Goal: Transaction & Acquisition: Download file/media

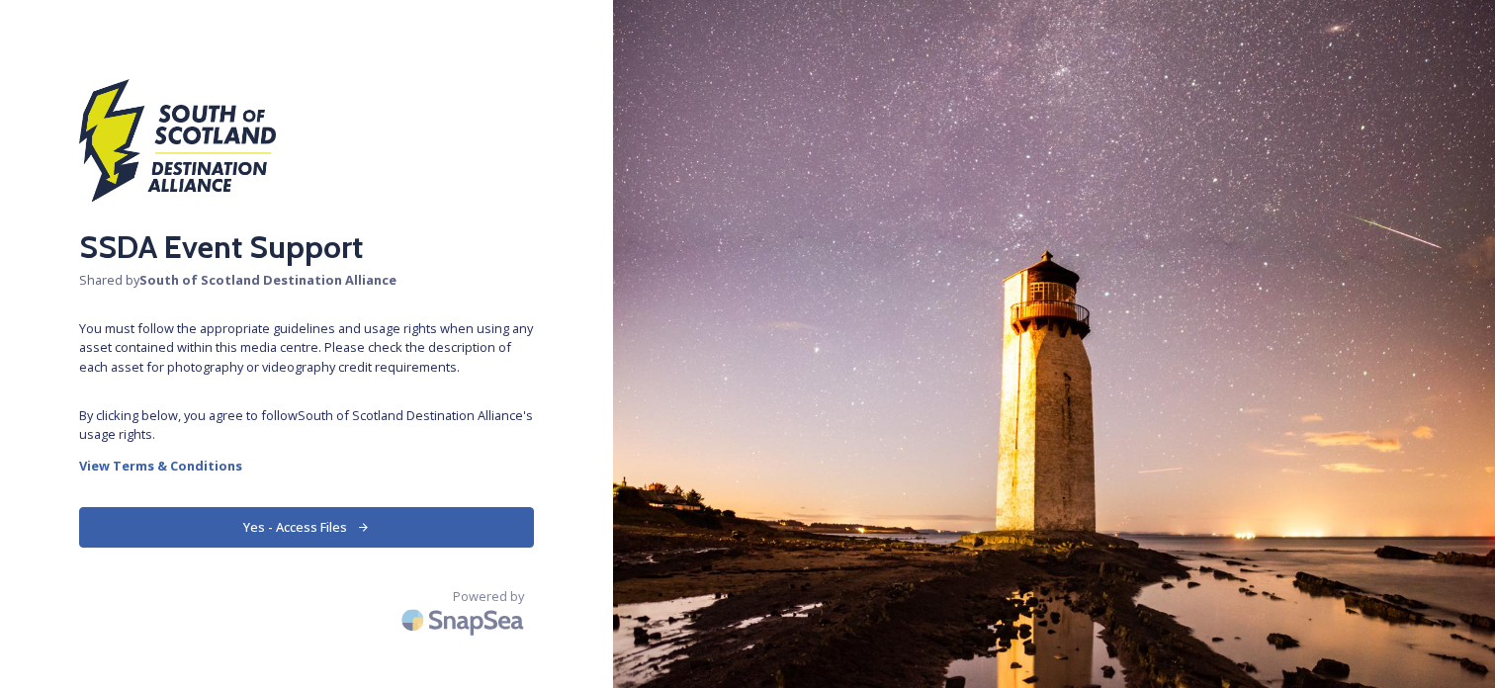
click at [342, 531] on button "Yes - Access Files" at bounding box center [306, 527] width 455 height 41
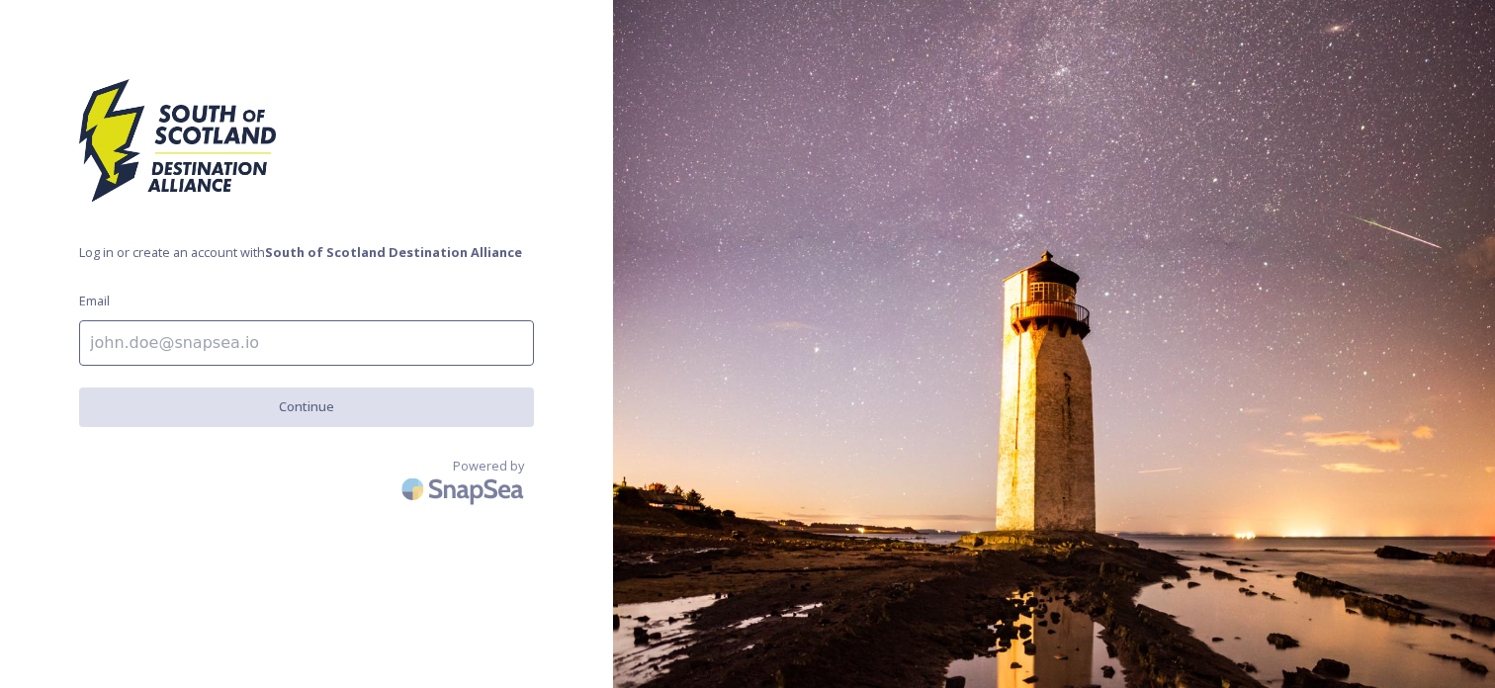
click at [256, 346] on input at bounding box center [306, 342] width 455 height 45
type input "[EMAIL_ADDRESS][DOMAIN_NAME]"
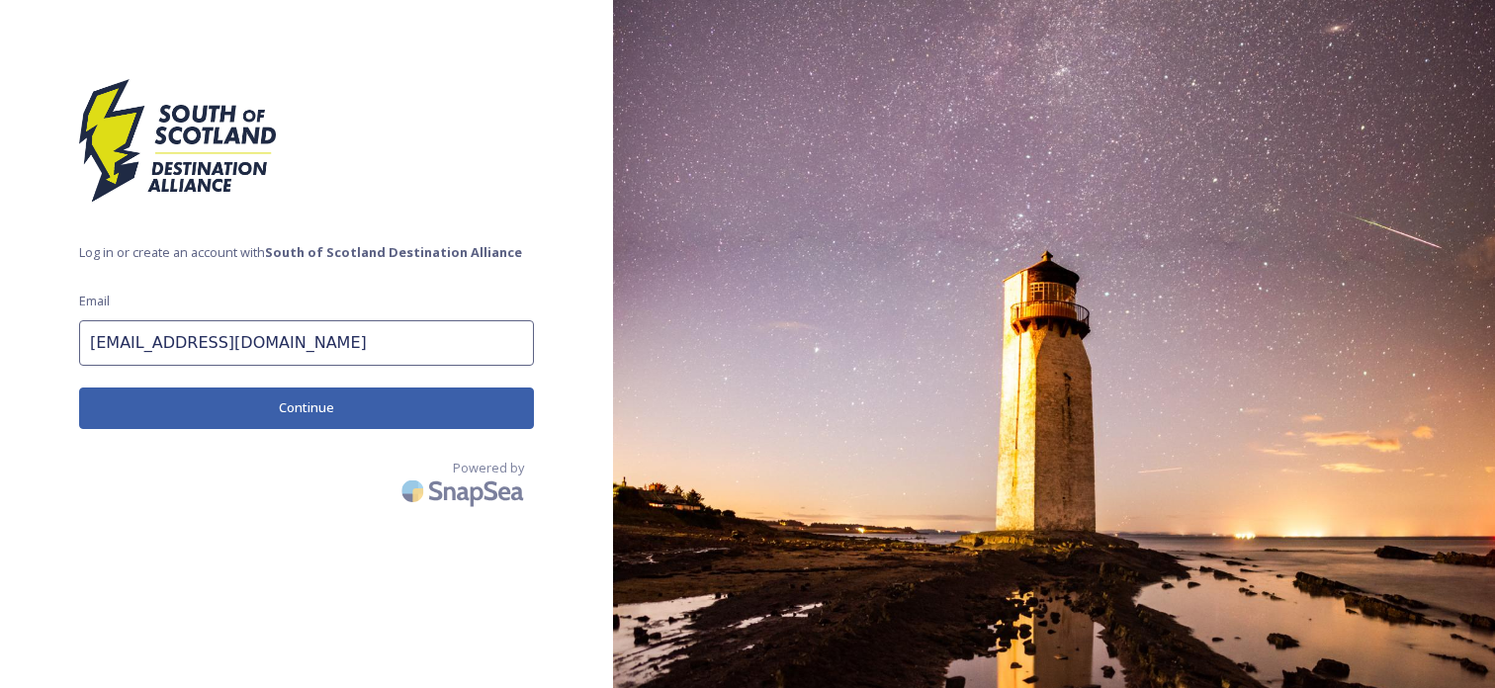
click at [326, 409] on button "Continue" at bounding box center [306, 408] width 455 height 41
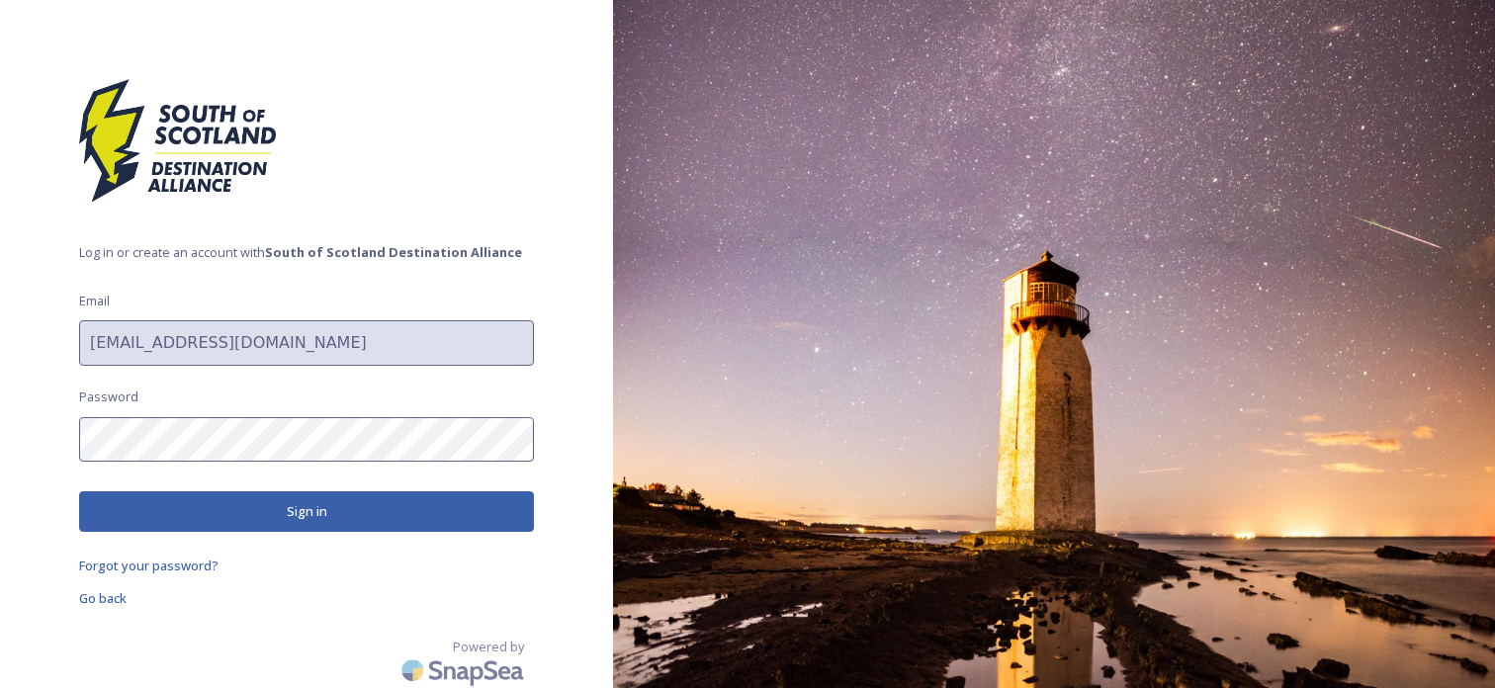
scroll to position [3, 0]
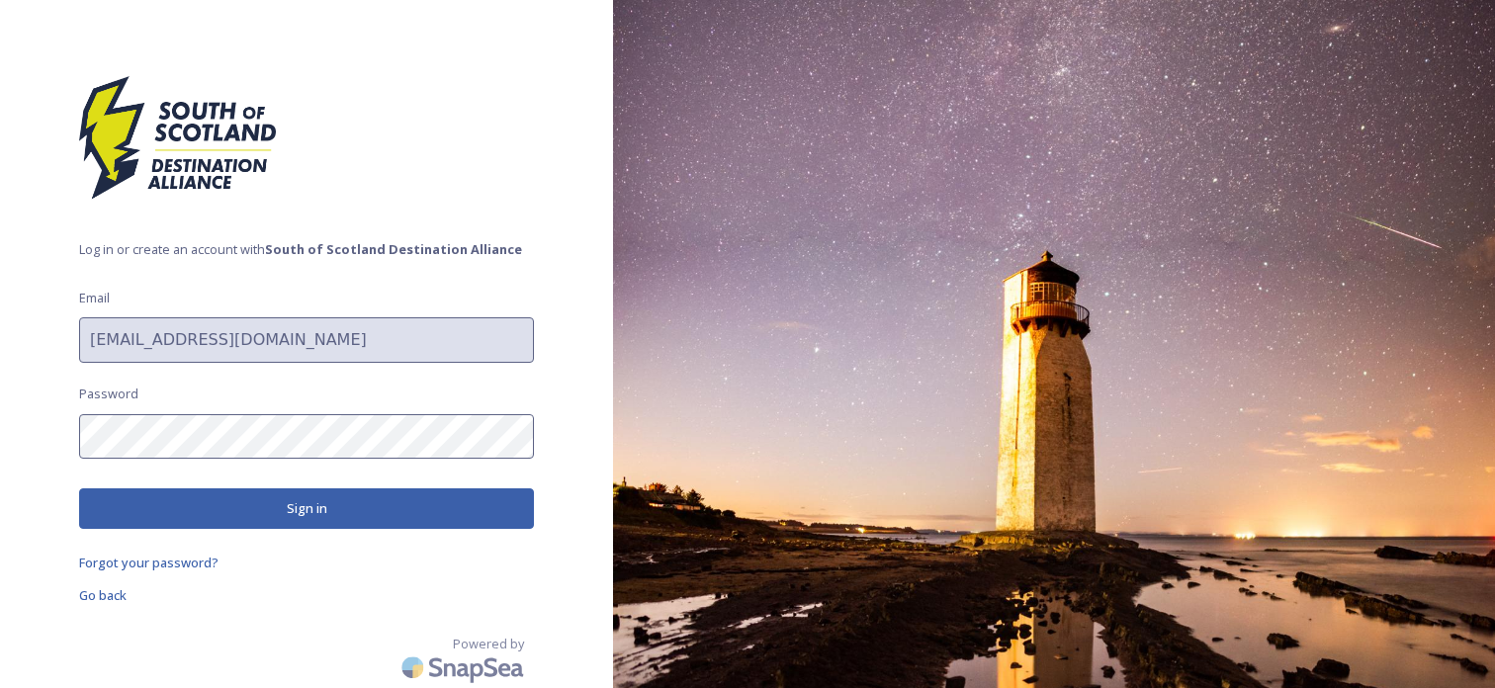
click at [333, 517] on button "Sign in" at bounding box center [306, 509] width 455 height 41
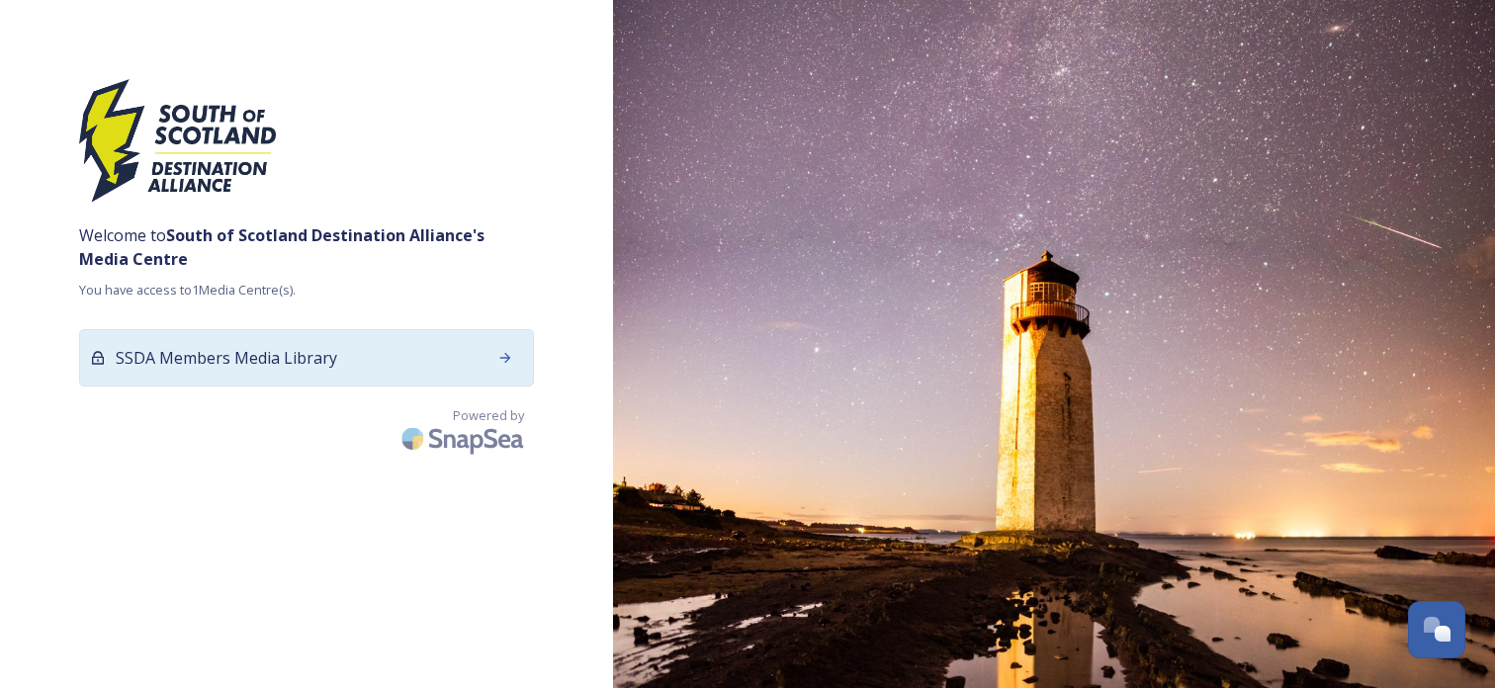
click at [510, 353] on icon at bounding box center [505, 358] width 16 height 16
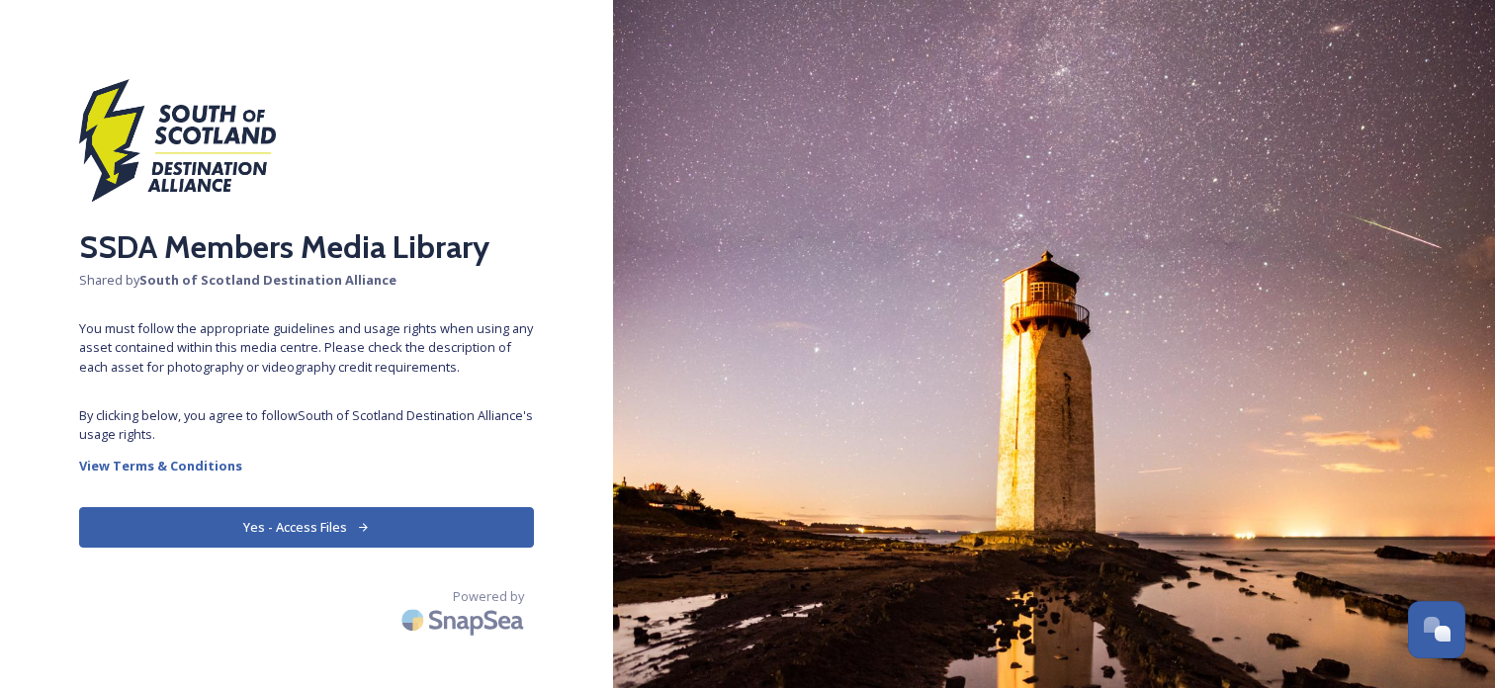
click at [340, 532] on button "Yes - Access Files" at bounding box center [306, 527] width 455 height 41
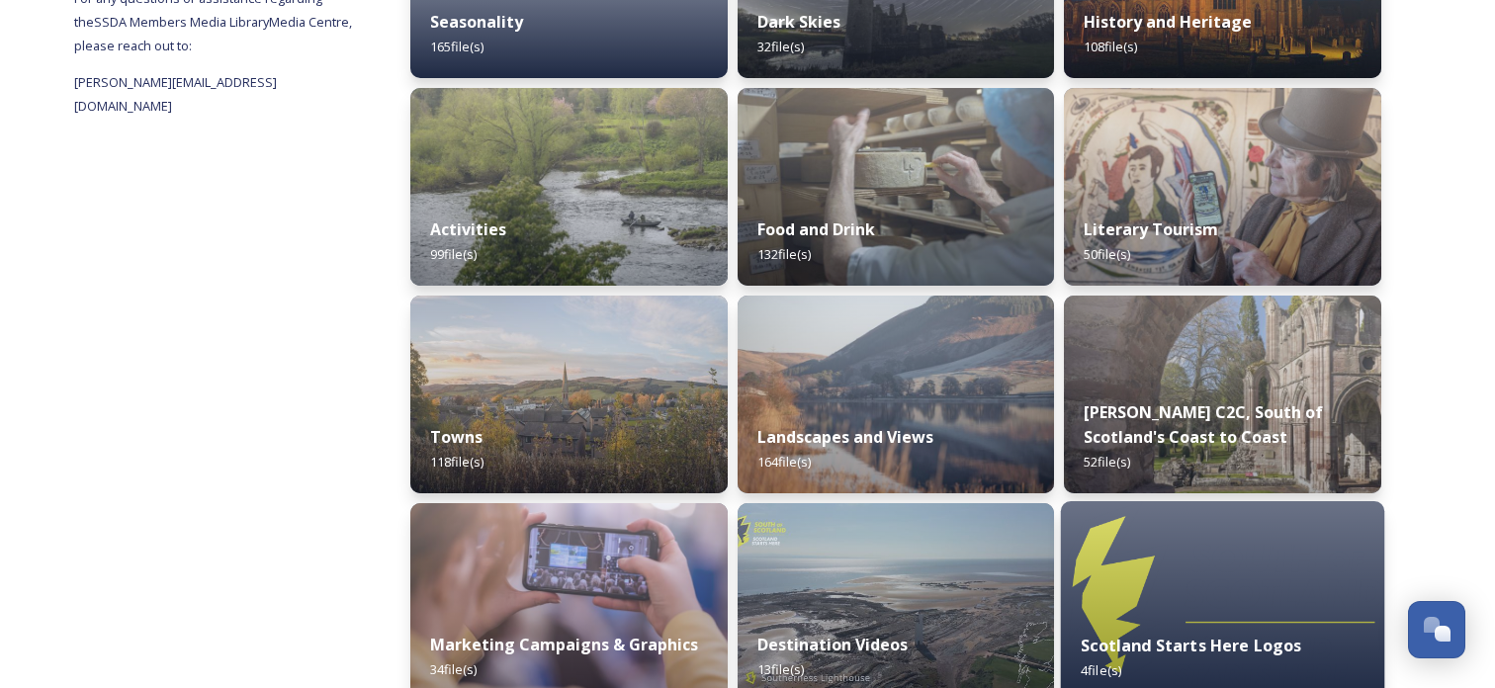
scroll to position [426, 0]
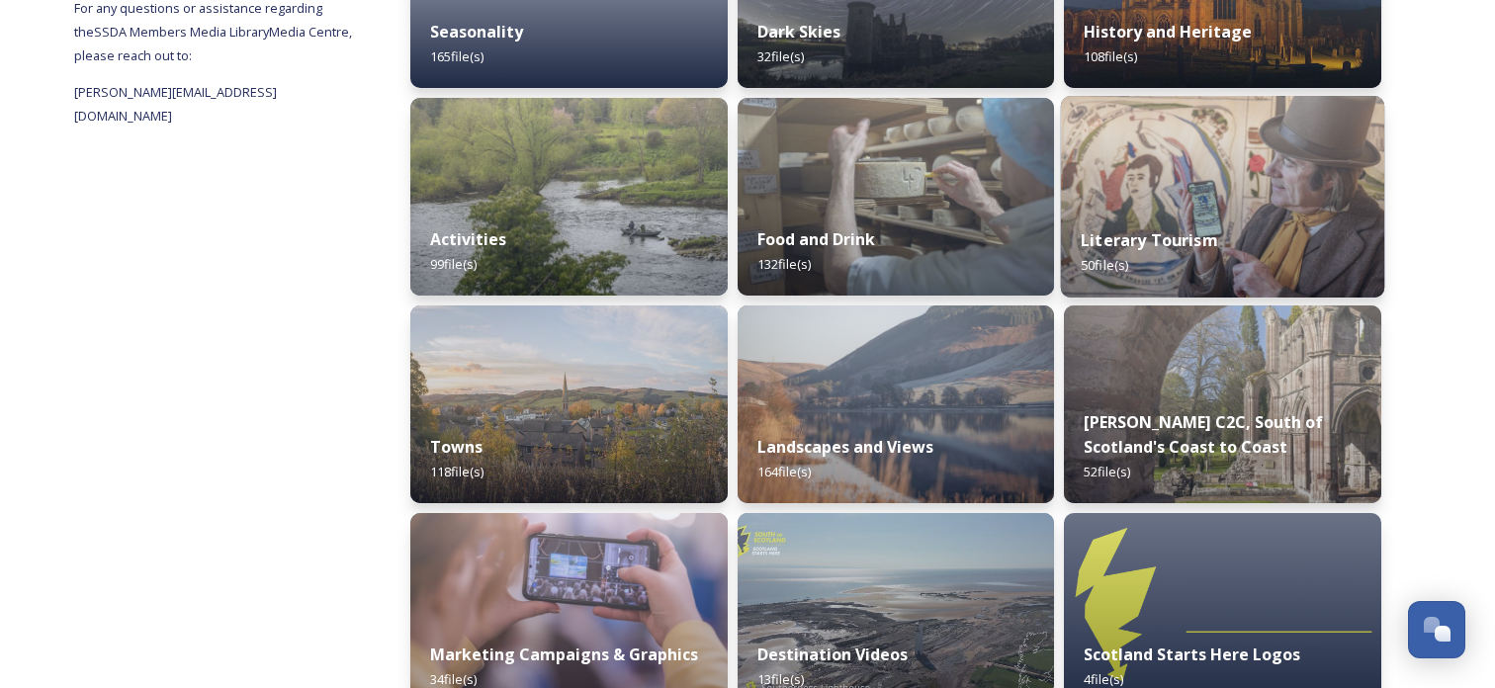
click at [1244, 193] on img at bounding box center [1222, 197] width 323 height 202
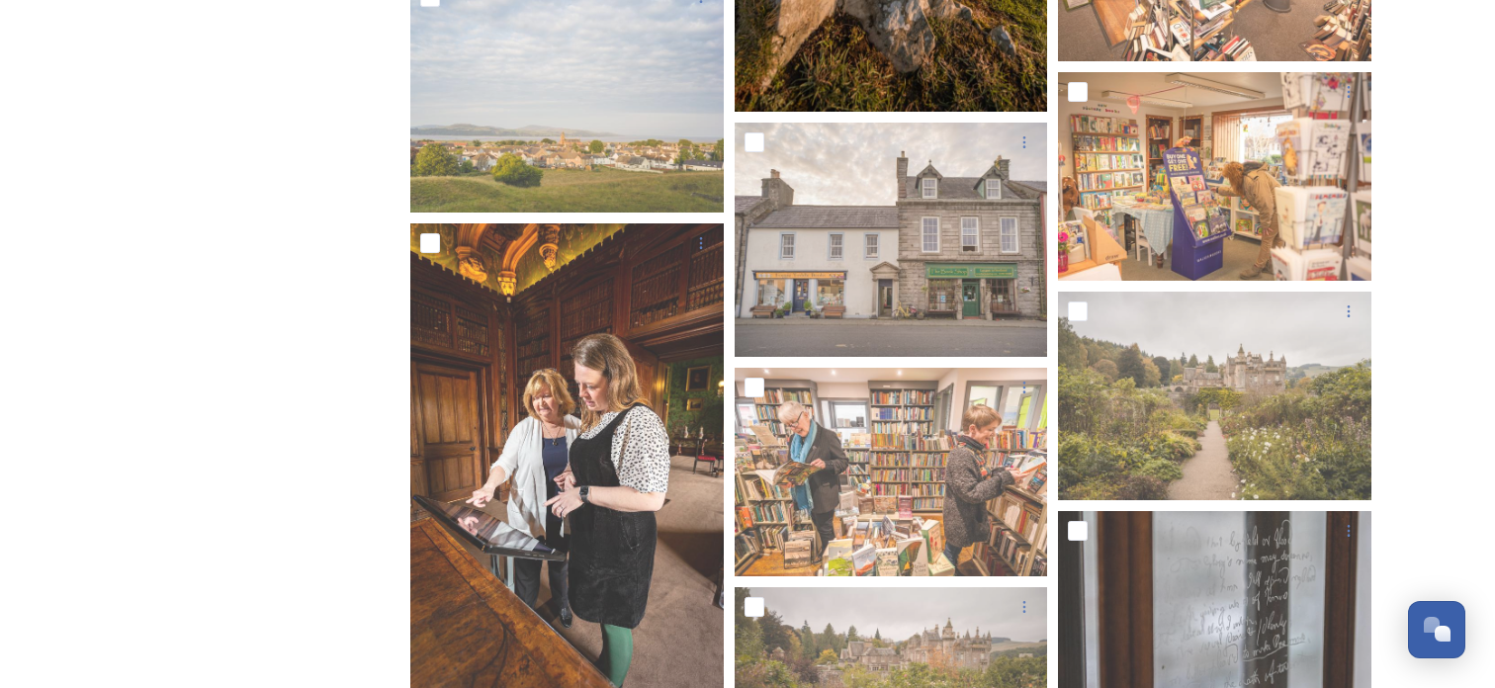
scroll to position [2335, 0]
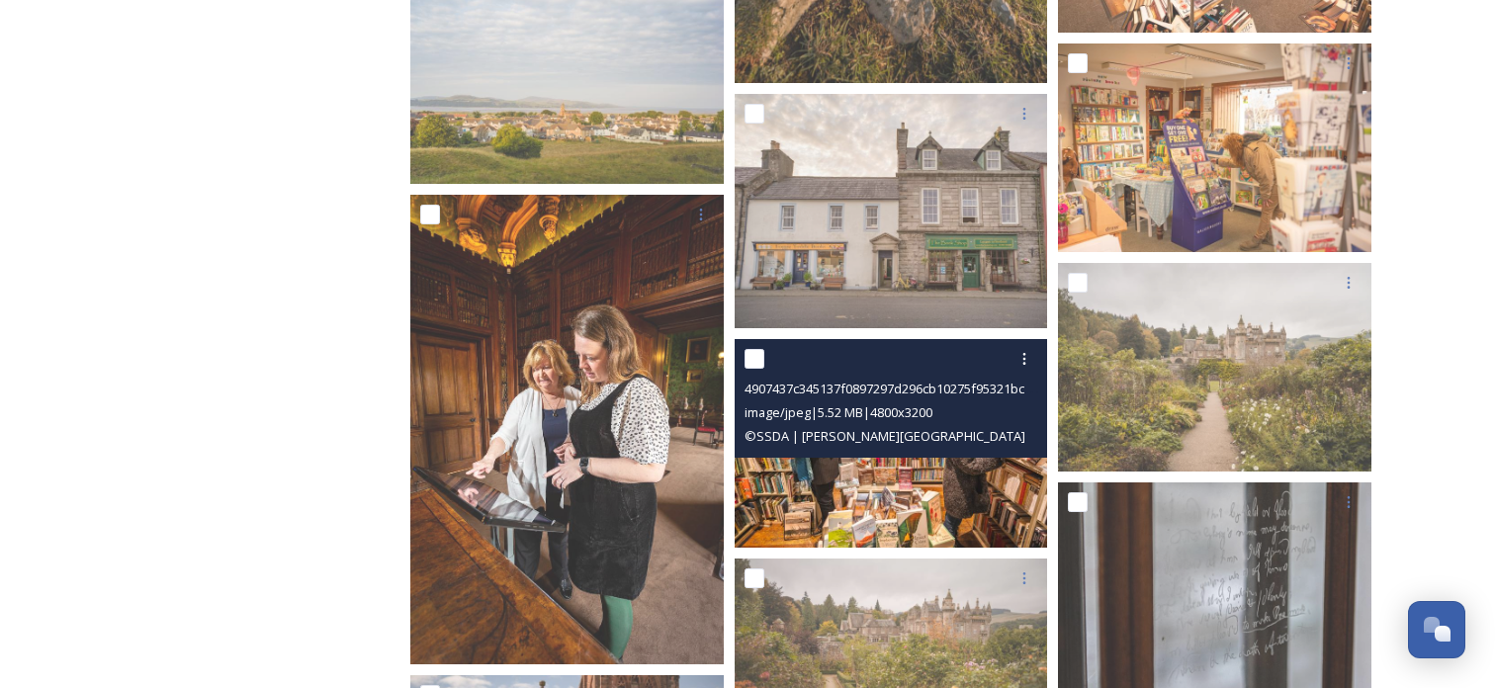
click at [799, 471] on img at bounding box center [892, 443] width 314 height 209
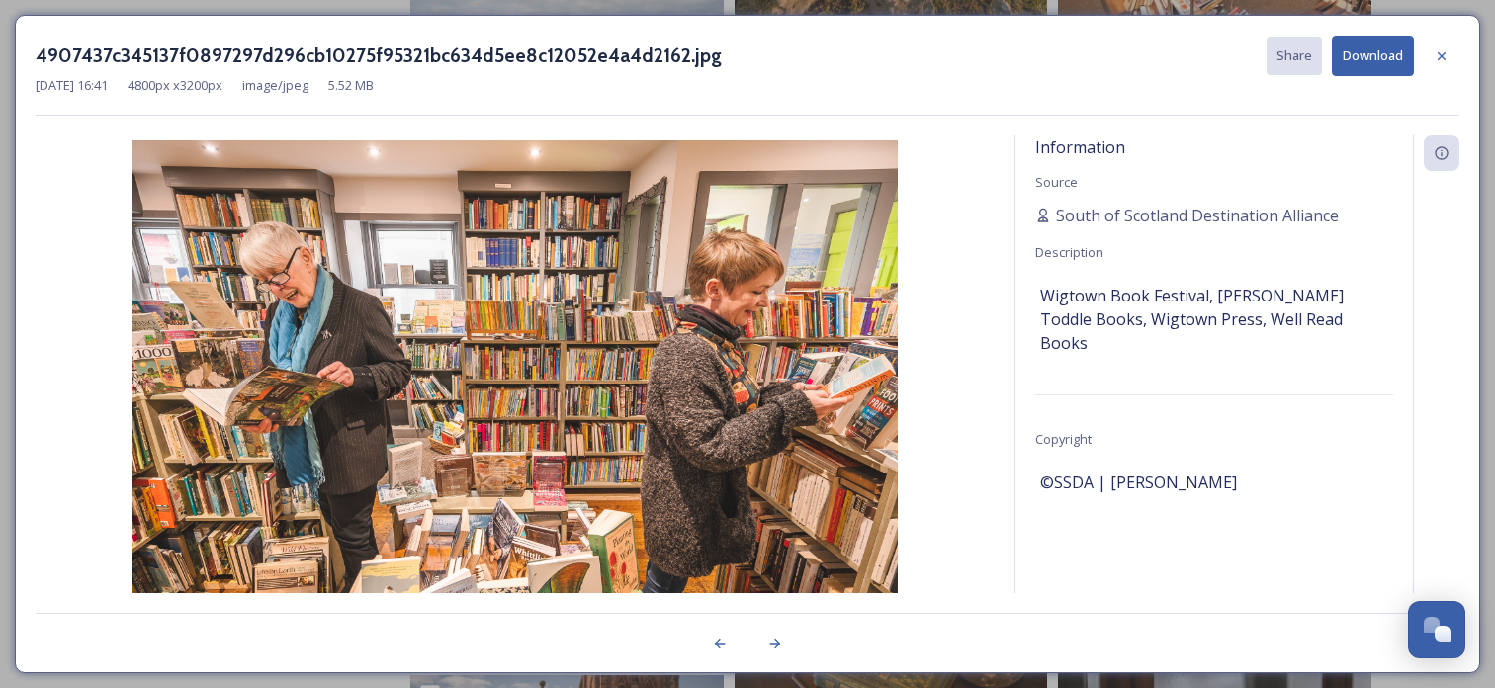
click at [1386, 59] on button "Download" at bounding box center [1373, 56] width 82 height 41
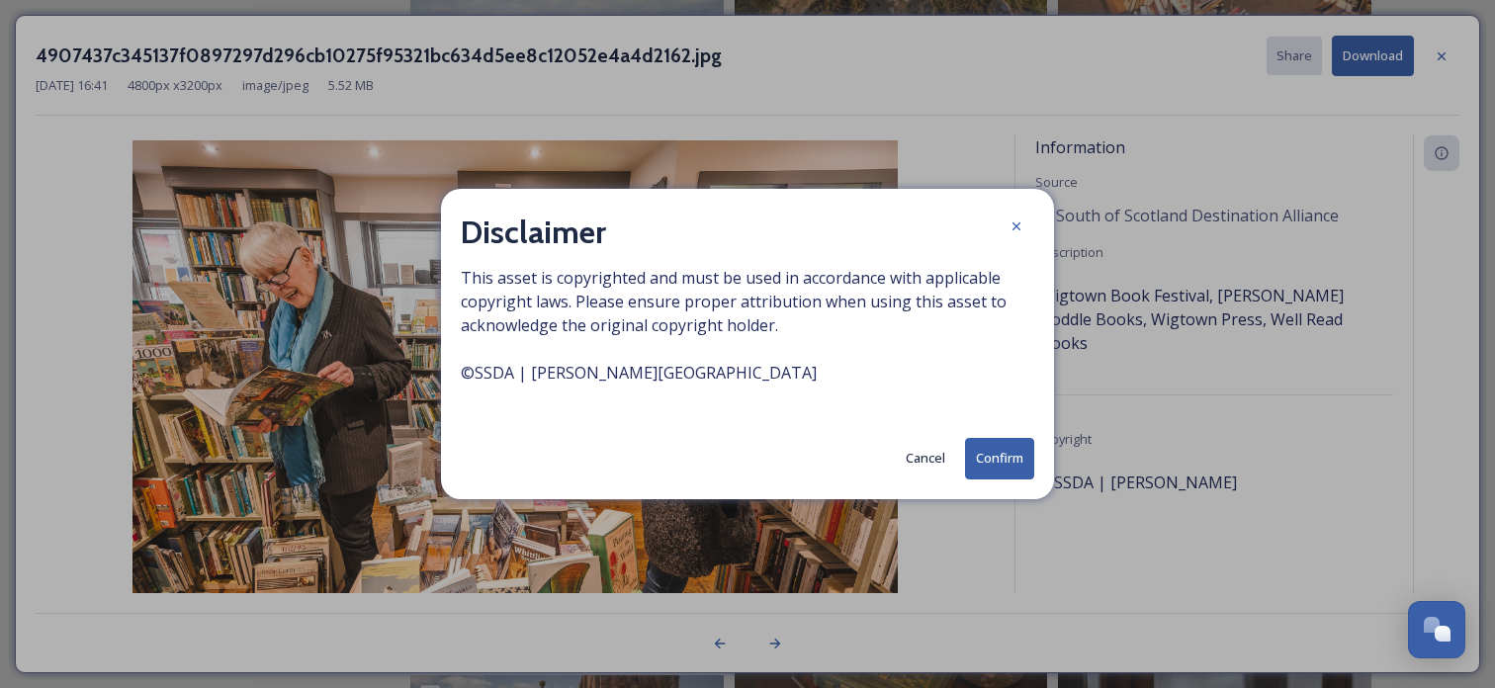
click at [998, 460] on button "Confirm" at bounding box center [999, 458] width 69 height 41
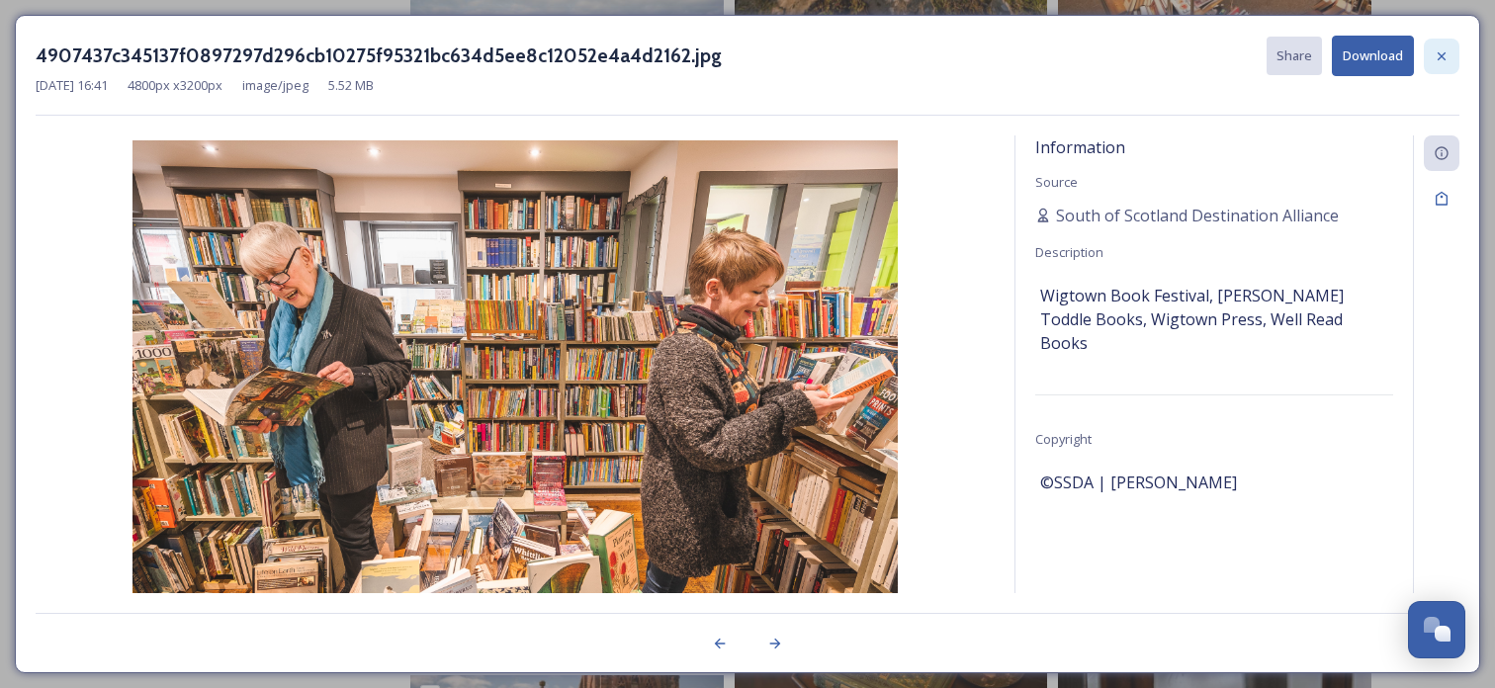
click at [1438, 48] on icon at bounding box center [1442, 56] width 16 height 16
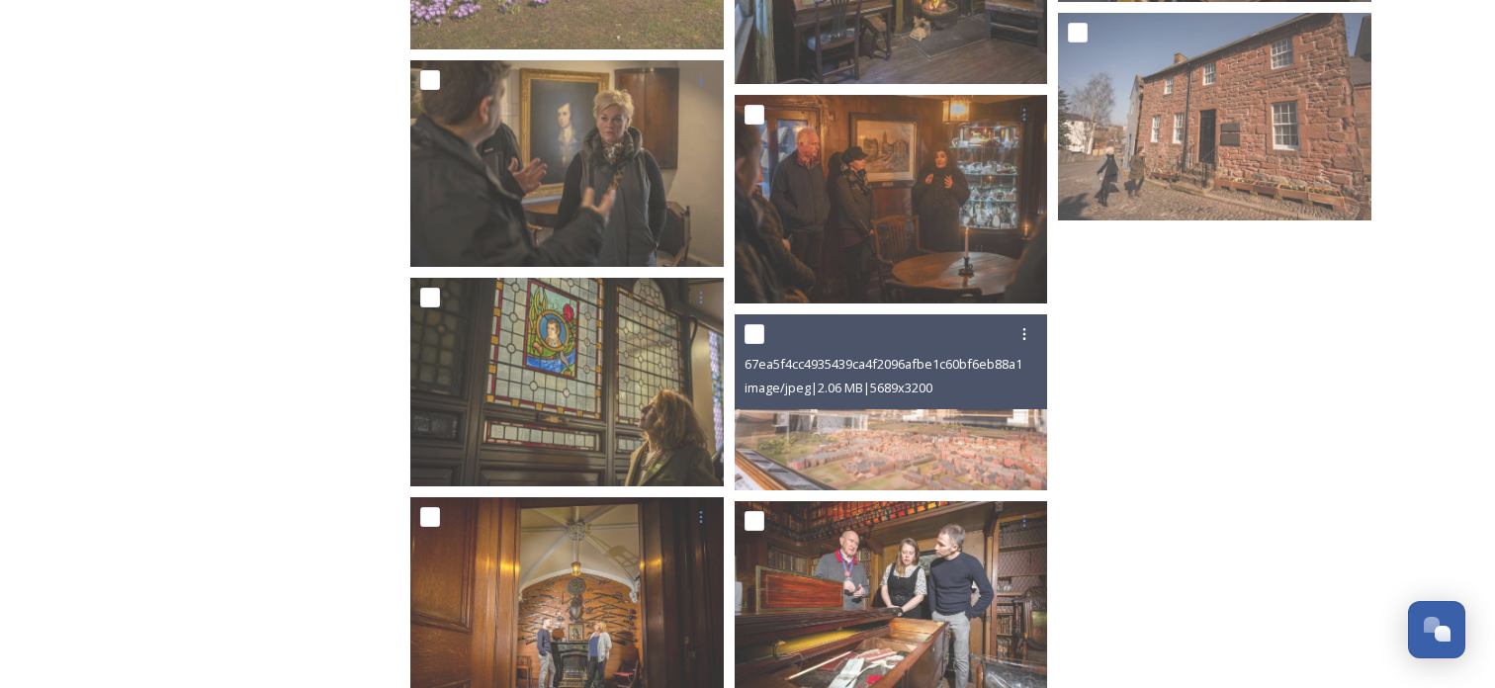
scroll to position [3937, 0]
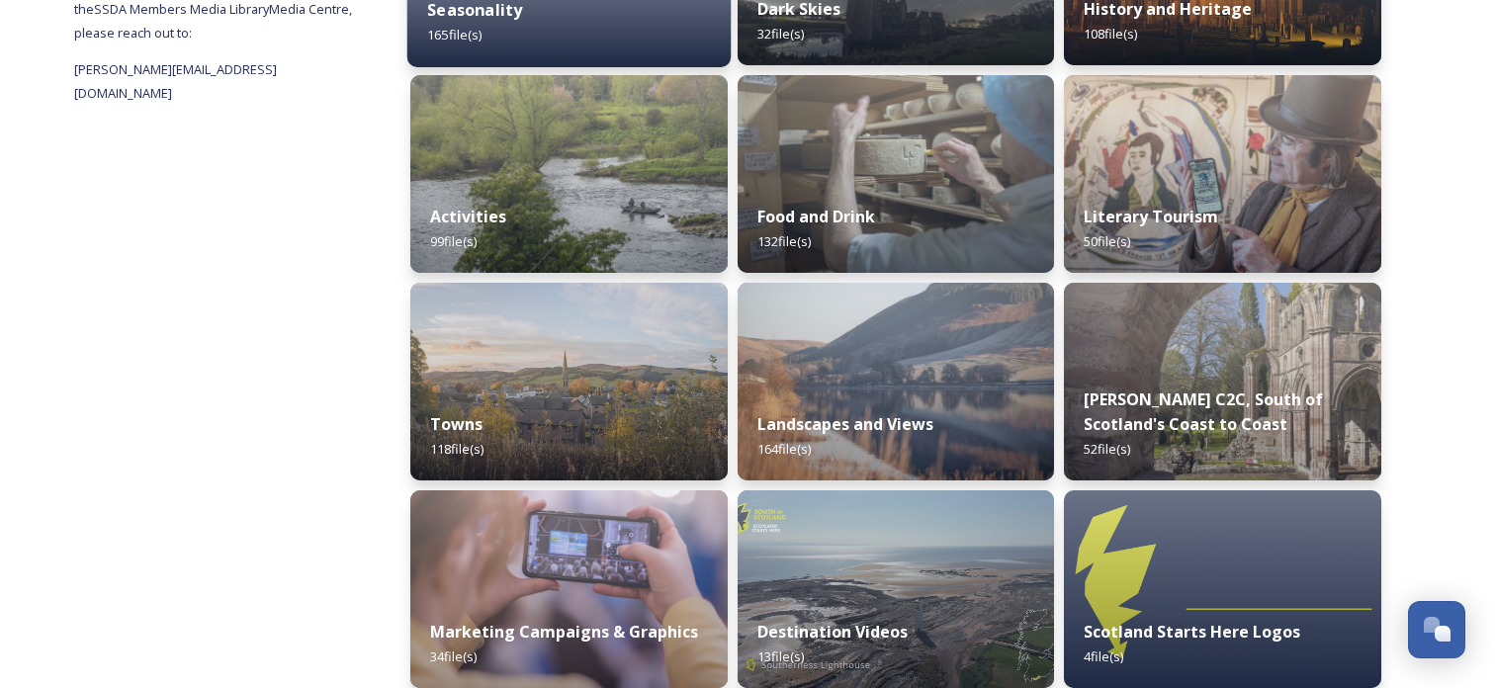
scroll to position [677, 0]
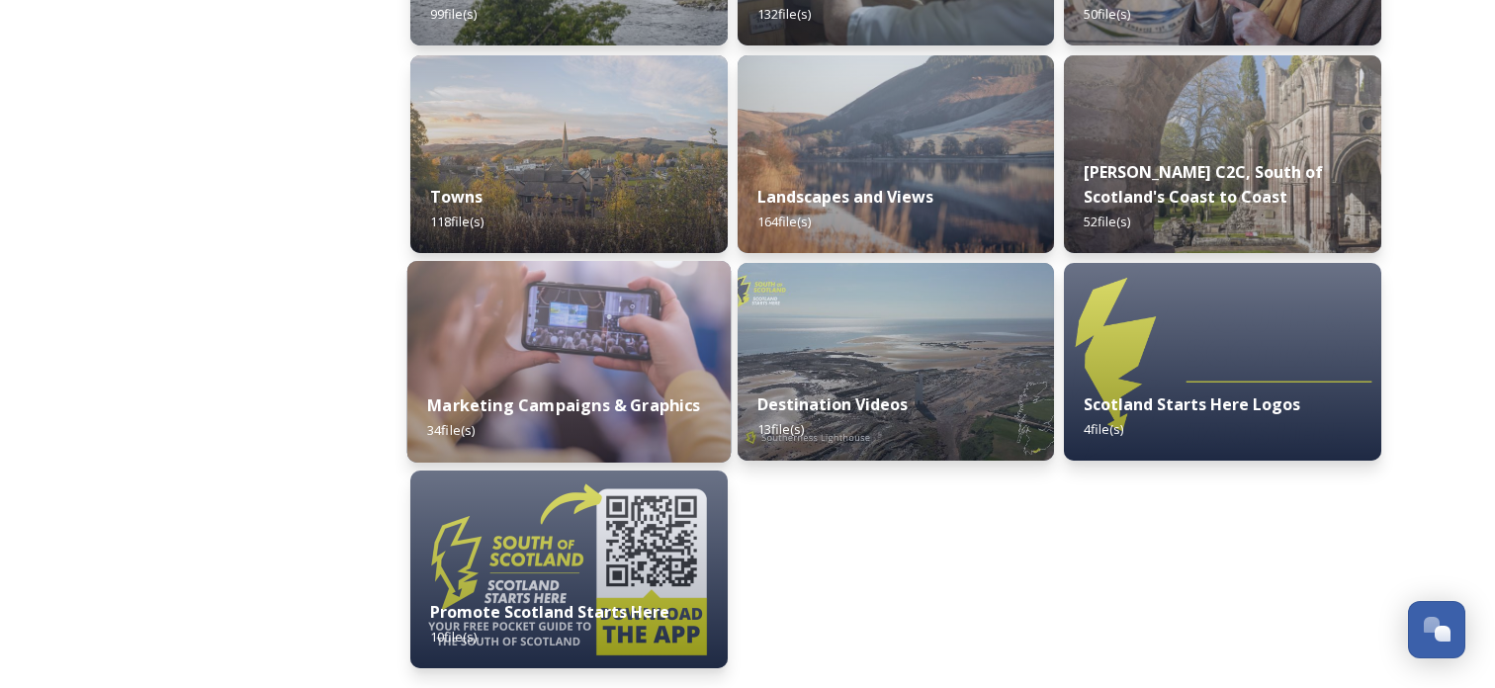
click at [507, 375] on div "Marketing Campaigns & Graphics 34 file(s)" at bounding box center [568, 418] width 323 height 90
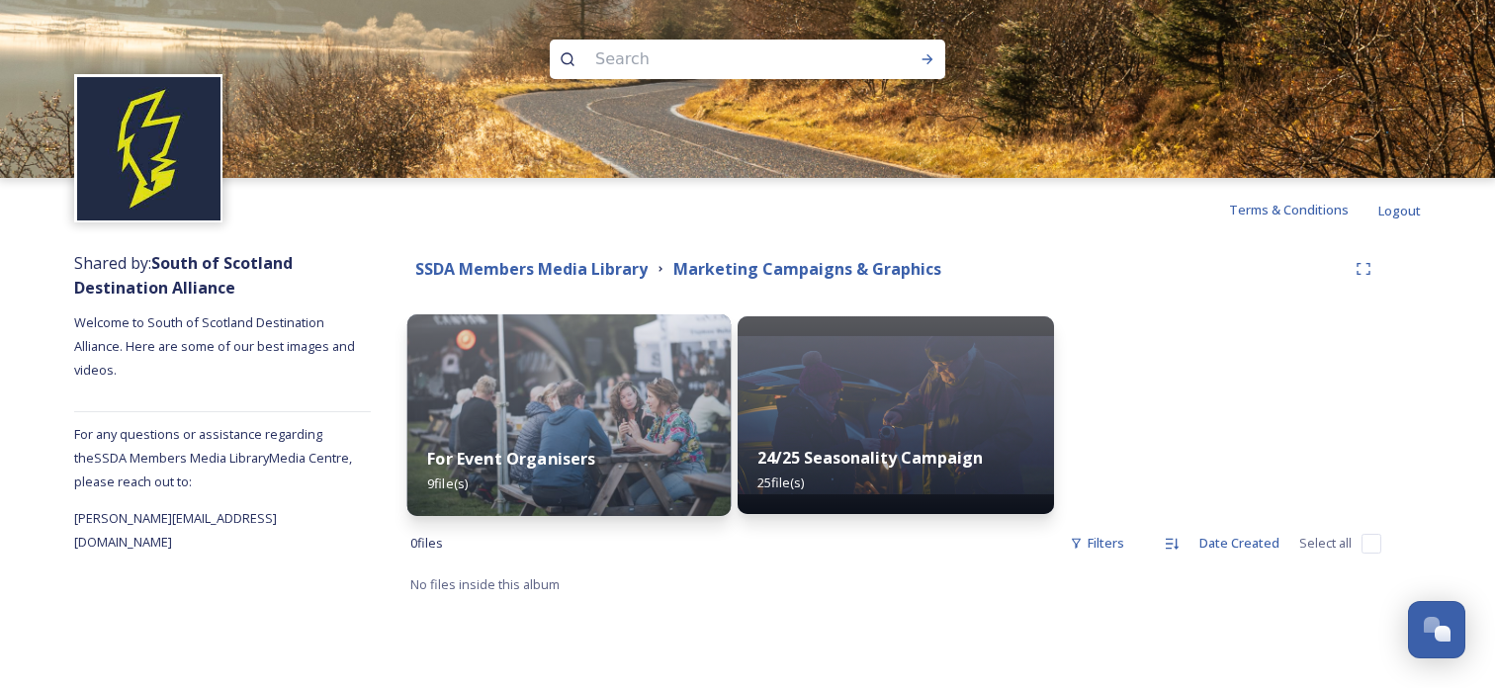
click at [583, 398] on img at bounding box center [568, 416] width 323 height 202
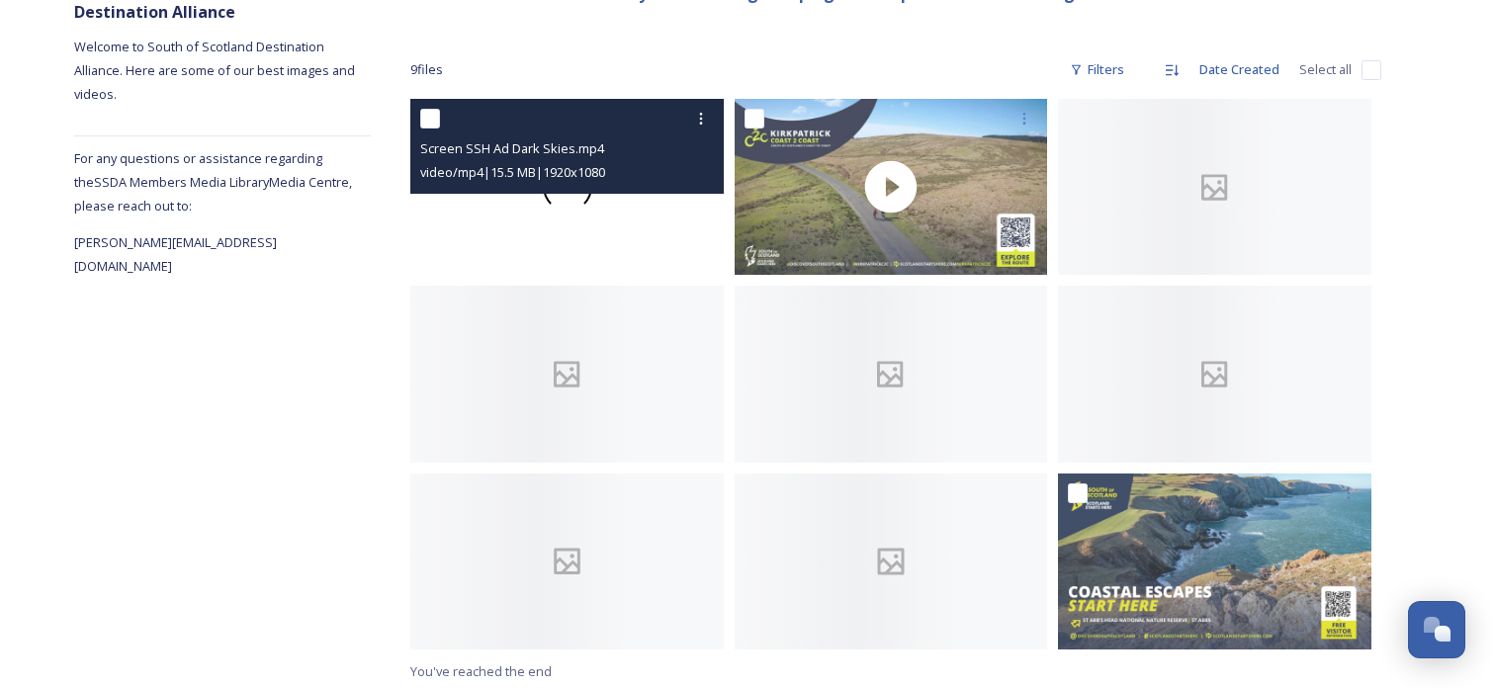
scroll to position [281, 0]
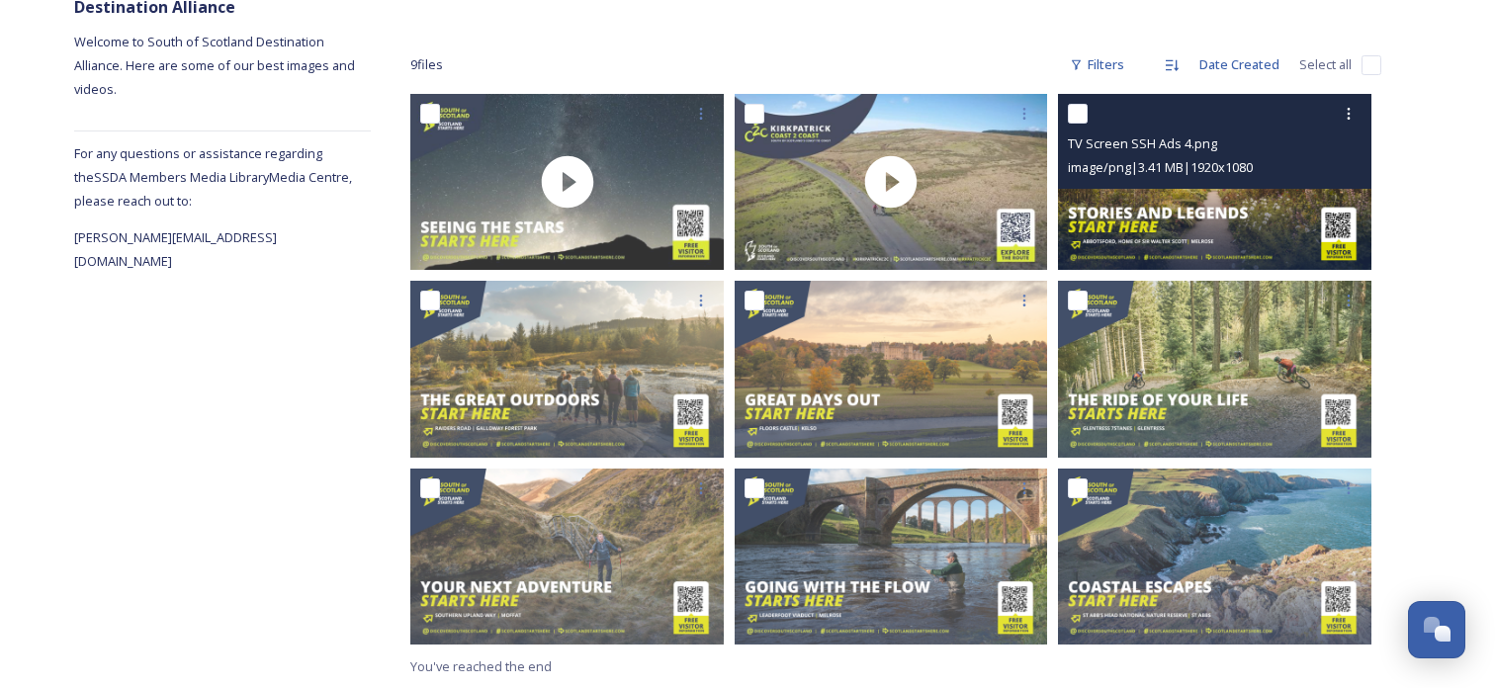
click at [1172, 178] on div "image/png | 3.41 MB | 1920 x 1080" at bounding box center [1217, 167] width 299 height 24
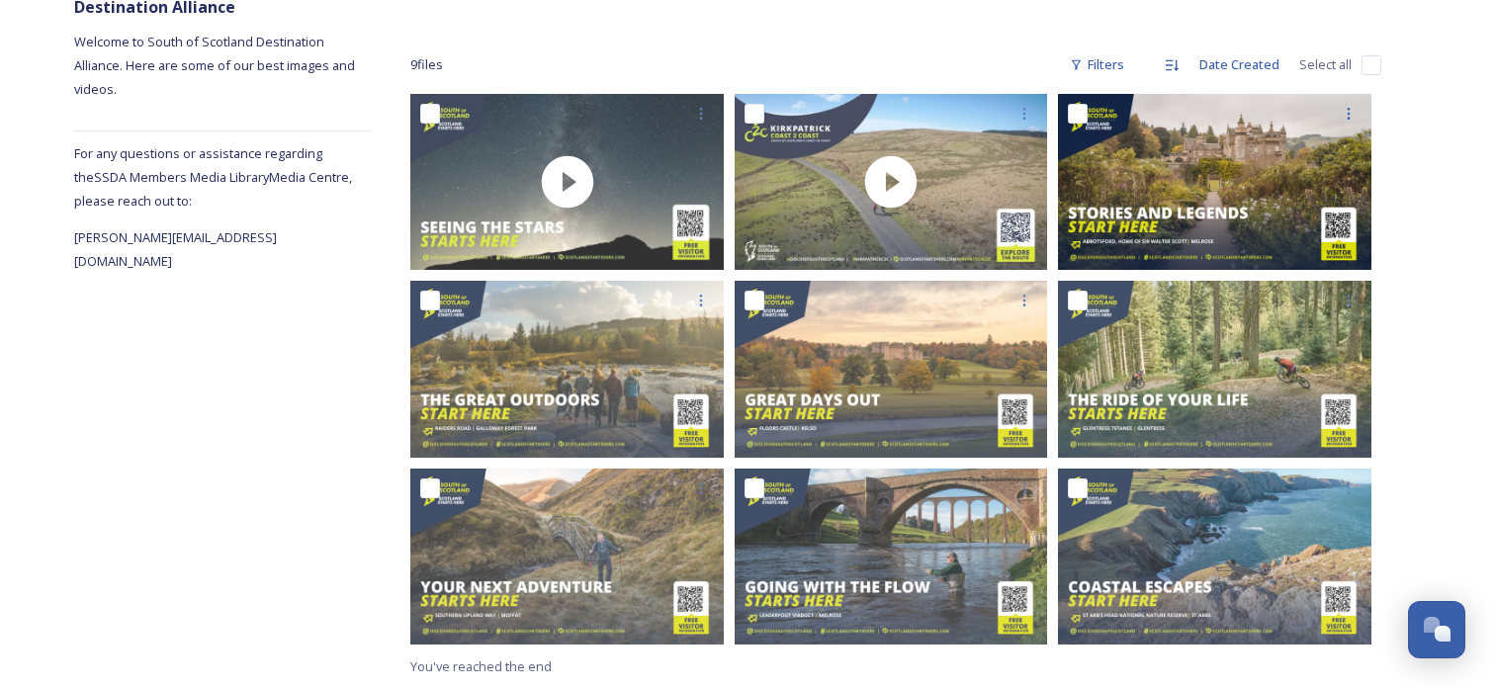
click at [1409, 154] on div "SSDA Members Media Library Marketing Campaigns & Graphics For Event Organisers …" at bounding box center [896, 324] width 1050 height 728
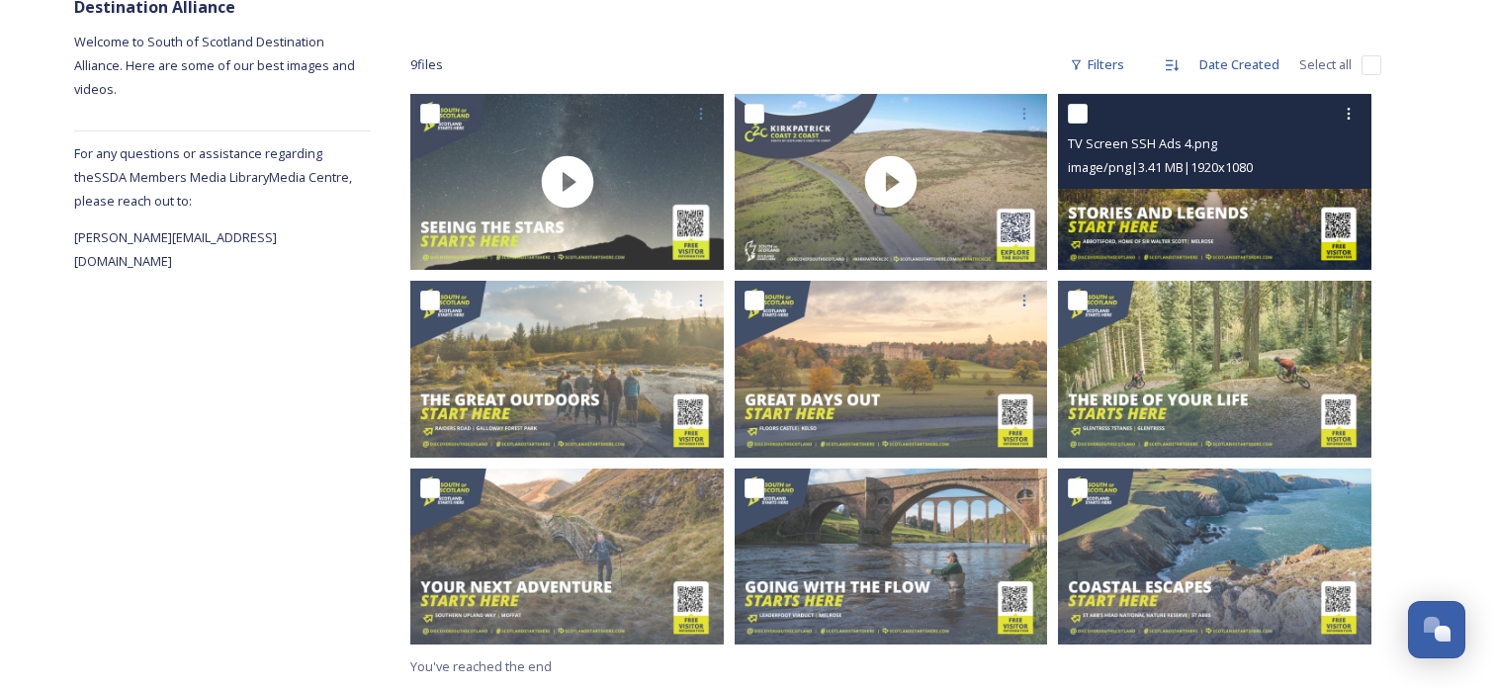
click at [1261, 216] on img at bounding box center [1215, 182] width 314 height 176
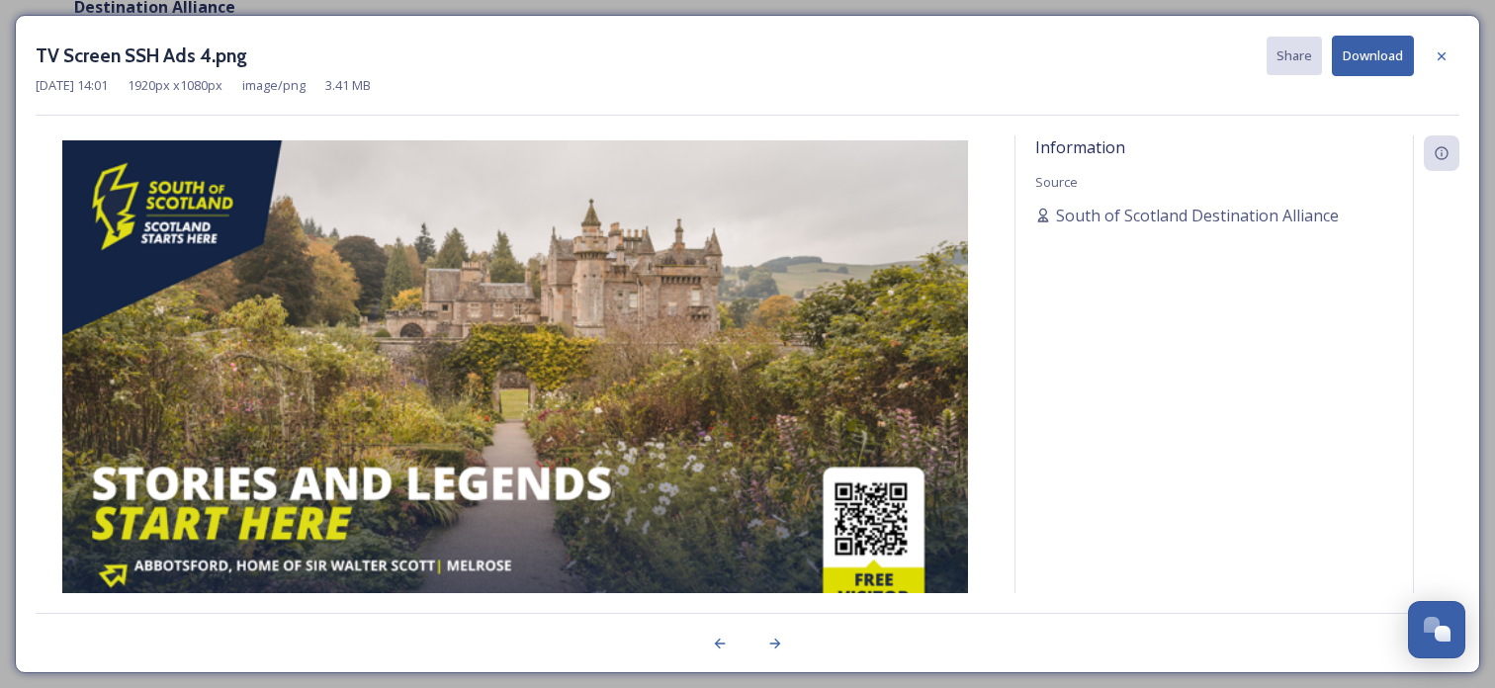
click at [1261, 216] on span "South of Scotland Destination Alliance" at bounding box center [1197, 216] width 283 height 24
click at [1087, 344] on div "Information Source South of Scotland Destination Alliance" at bounding box center [1215, 390] width 398 height 510
click at [1441, 57] on icon at bounding box center [1442, 56] width 16 height 16
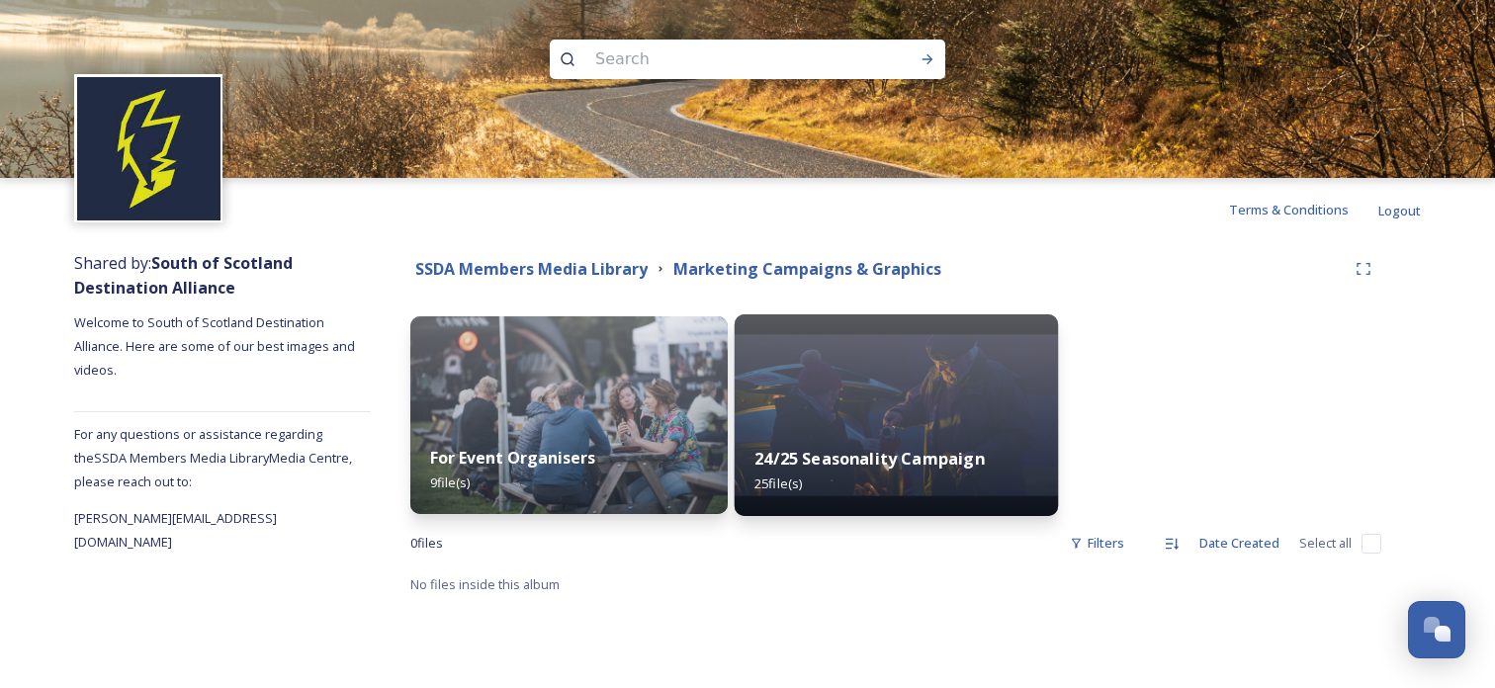
click at [877, 398] on img at bounding box center [895, 416] width 323 height 202
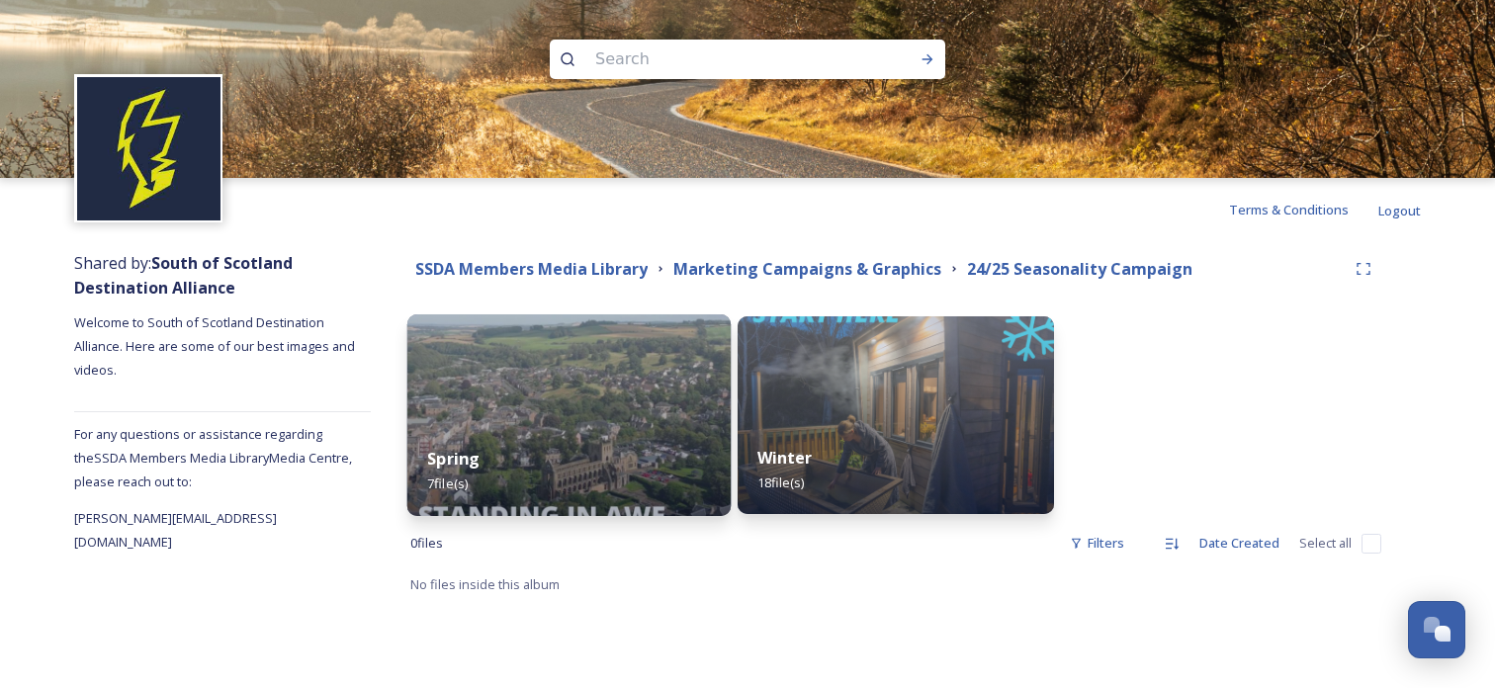
click at [498, 414] on img at bounding box center [568, 416] width 323 height 202
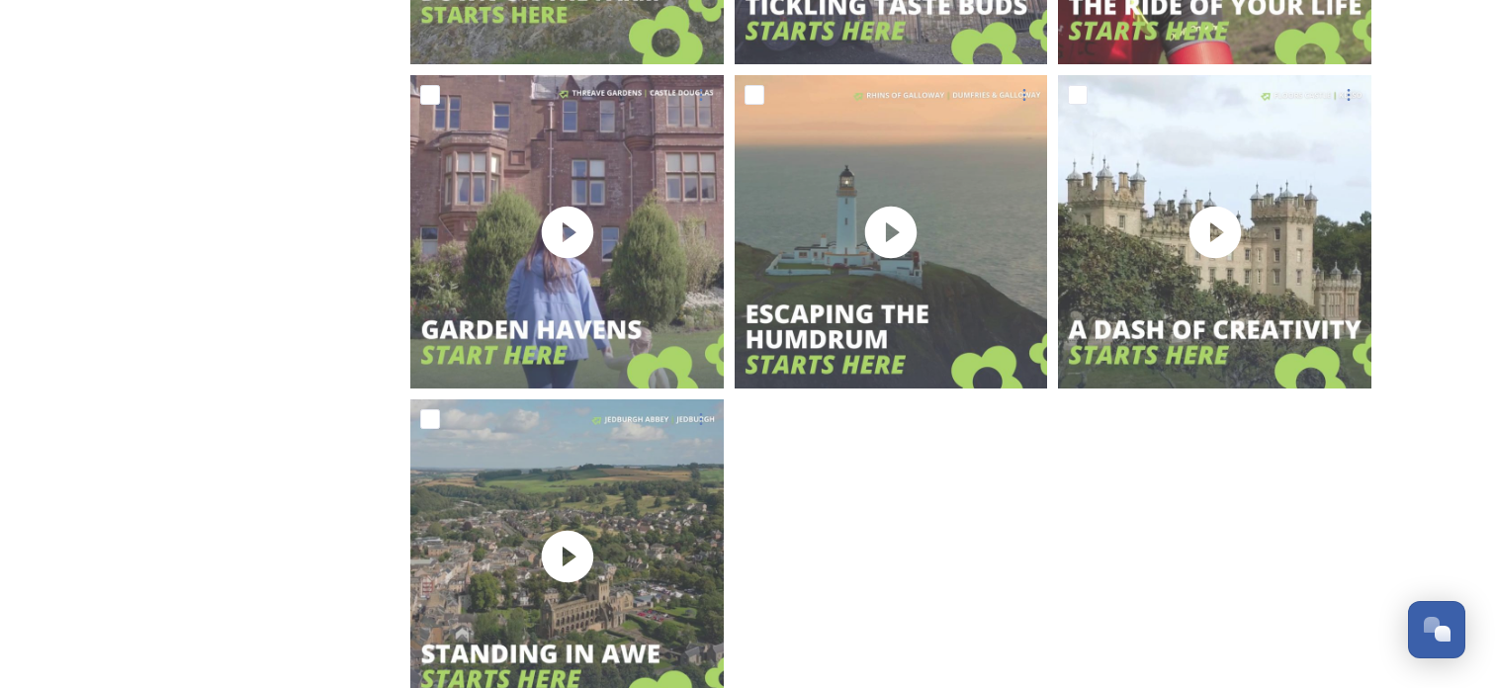
scroll to position [692, 0]
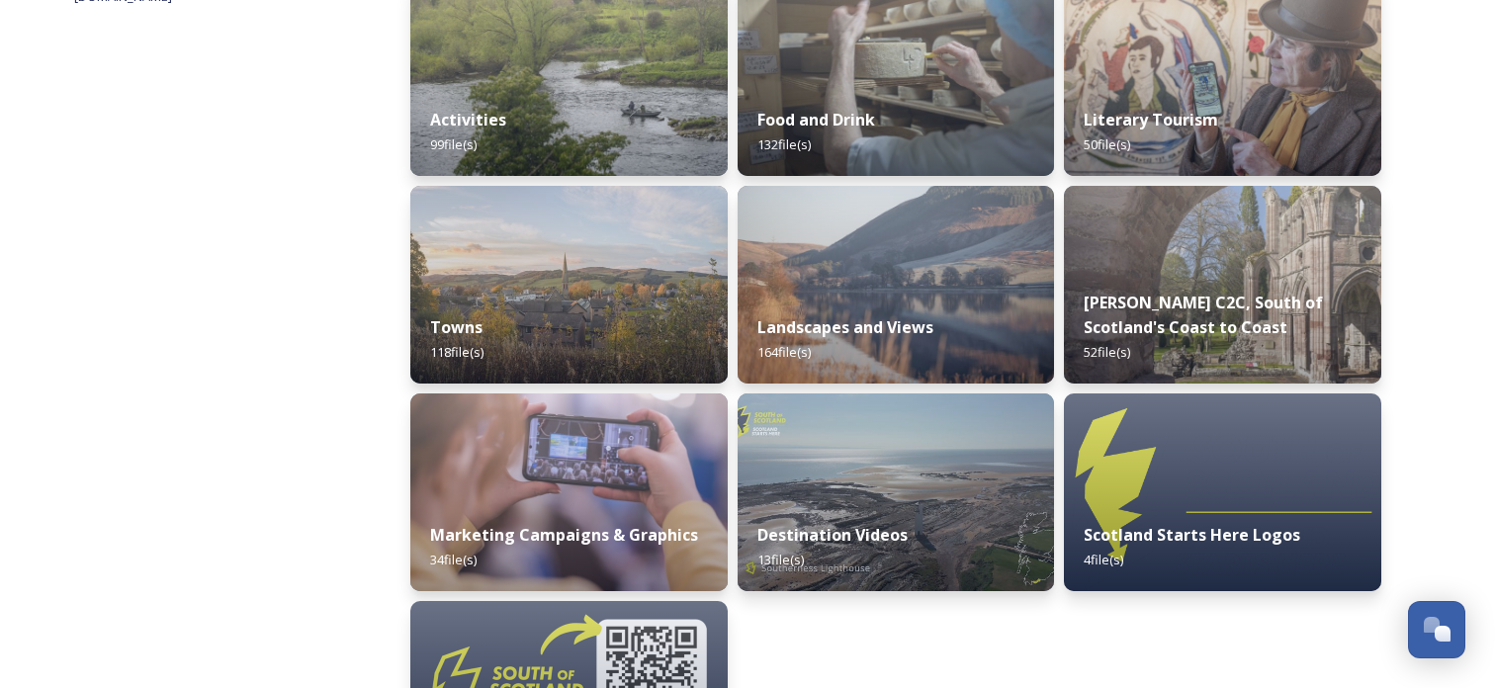
scroll to position [677, 0]
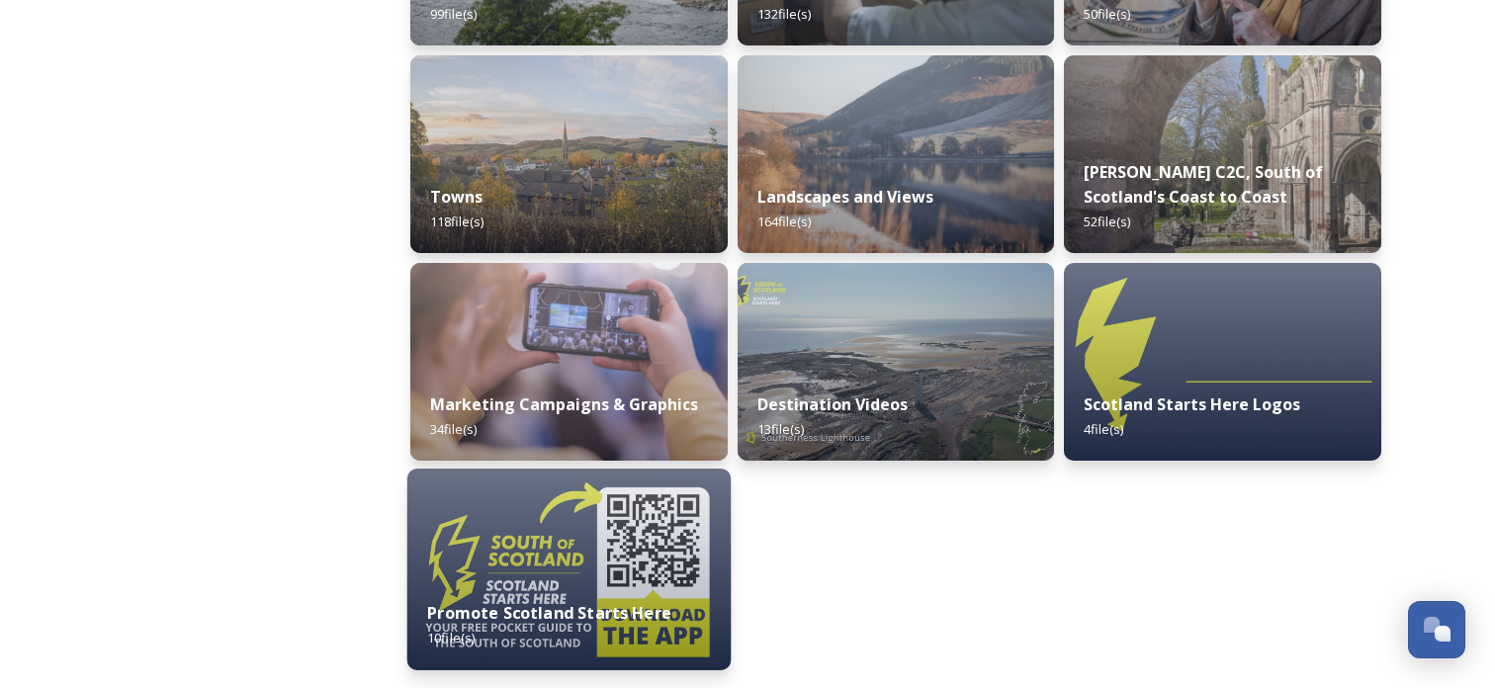
click at [650, 508] on img at bounding box center [568, 570] width 323 height 202
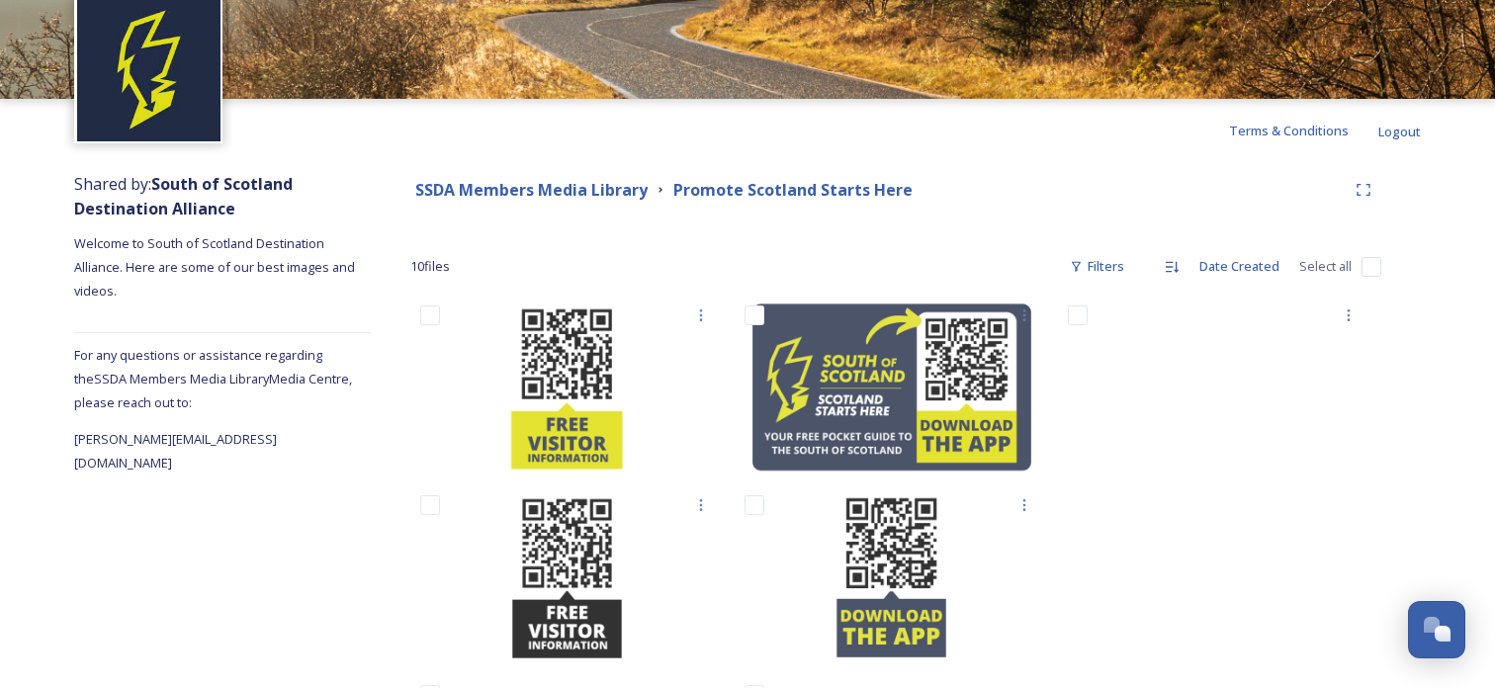
scroll to position [45, 0]
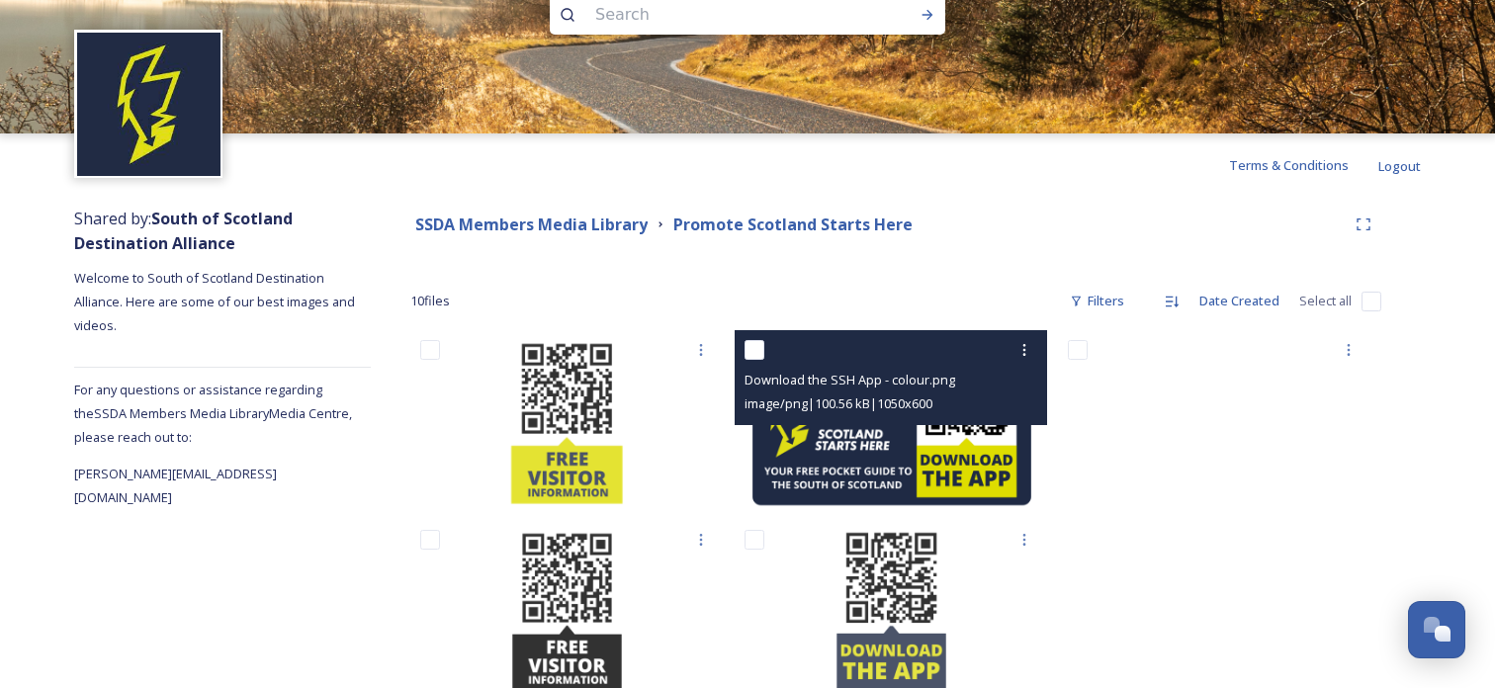
click at [860, 457] on img at bounding box center [892, 419] width 314 height 179
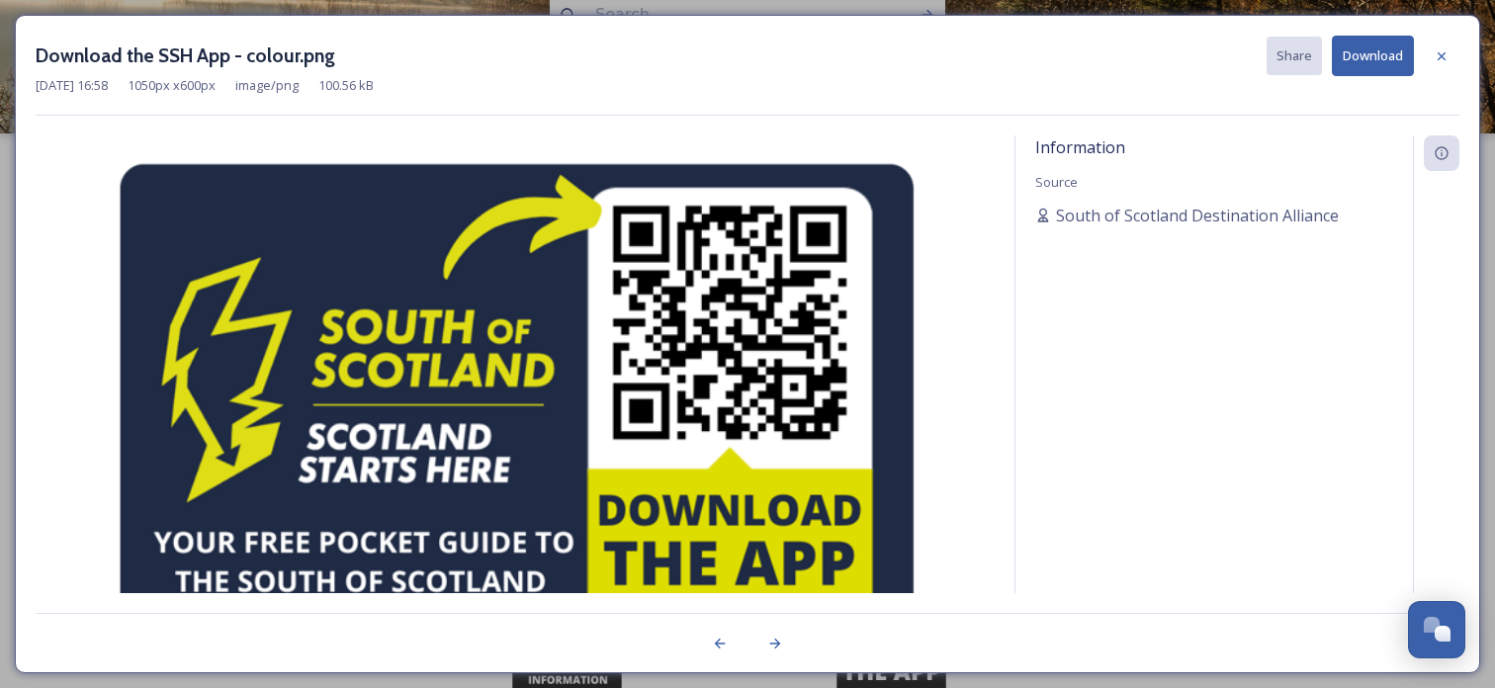
click at [860, 457] on img at bounding box center [515, 395] width 959 height 510
click at [882, 279] on img at bounding box center [515, 395] width 959 height 510
click at [1378, 66] on button "Download" at bounding box center [1373, 56] width 82 height 41
click at [1442, 53] on icon at bounding box center [1442, 56] width 16 height 16
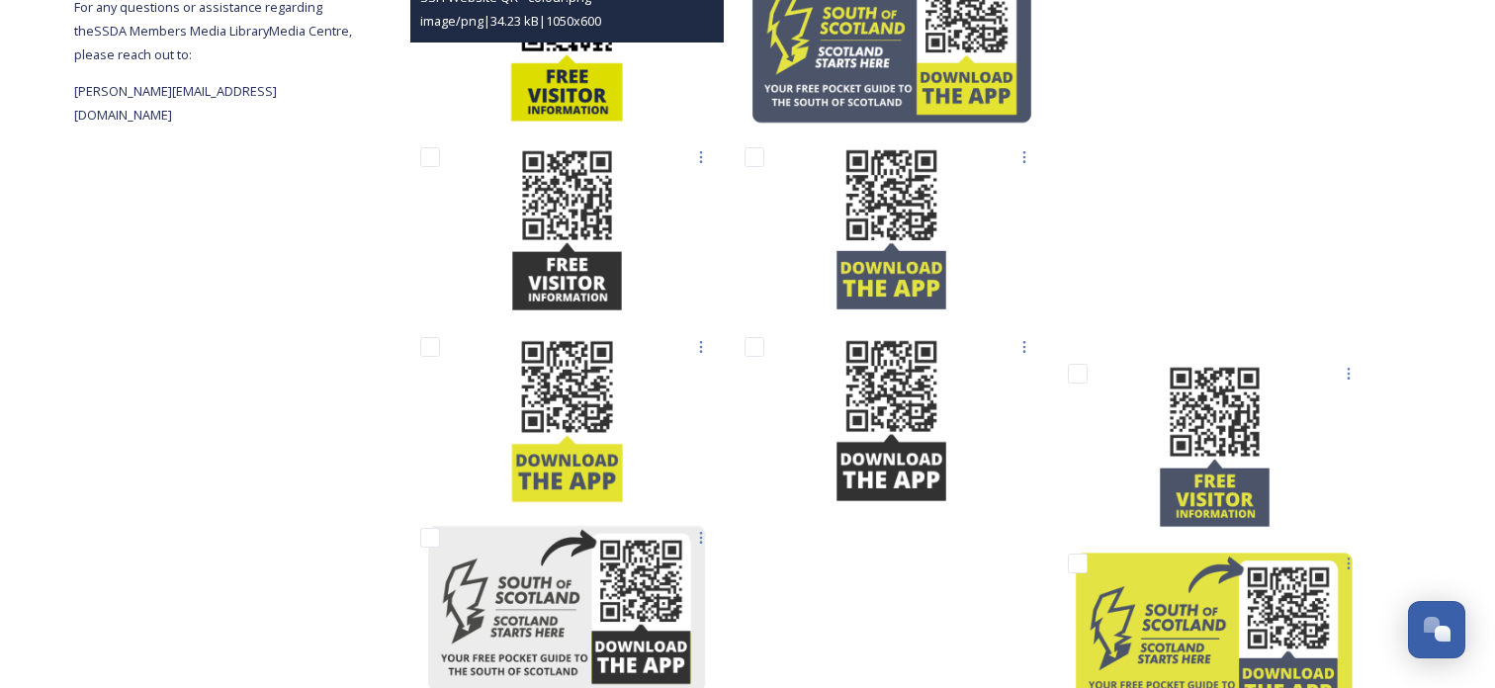
scroll to position [492, 0]
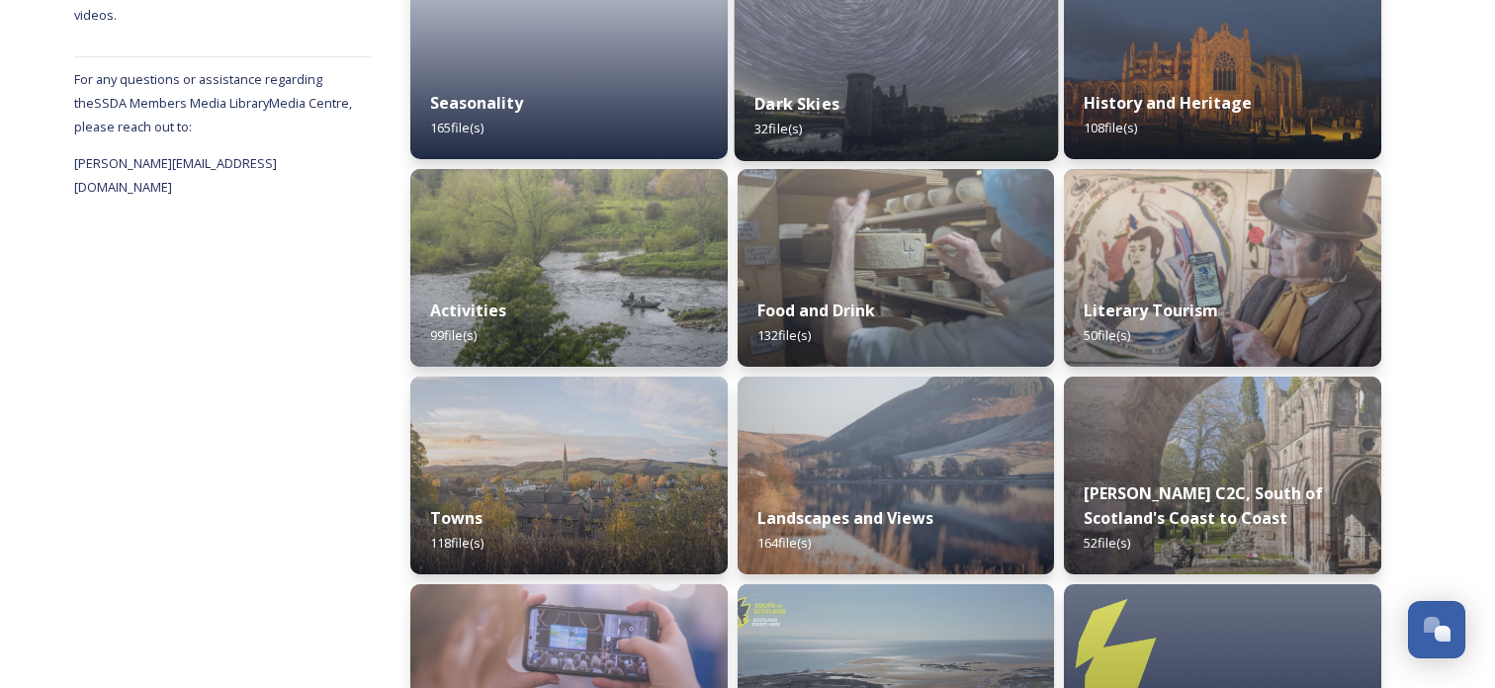
scroll to position [677, 0]
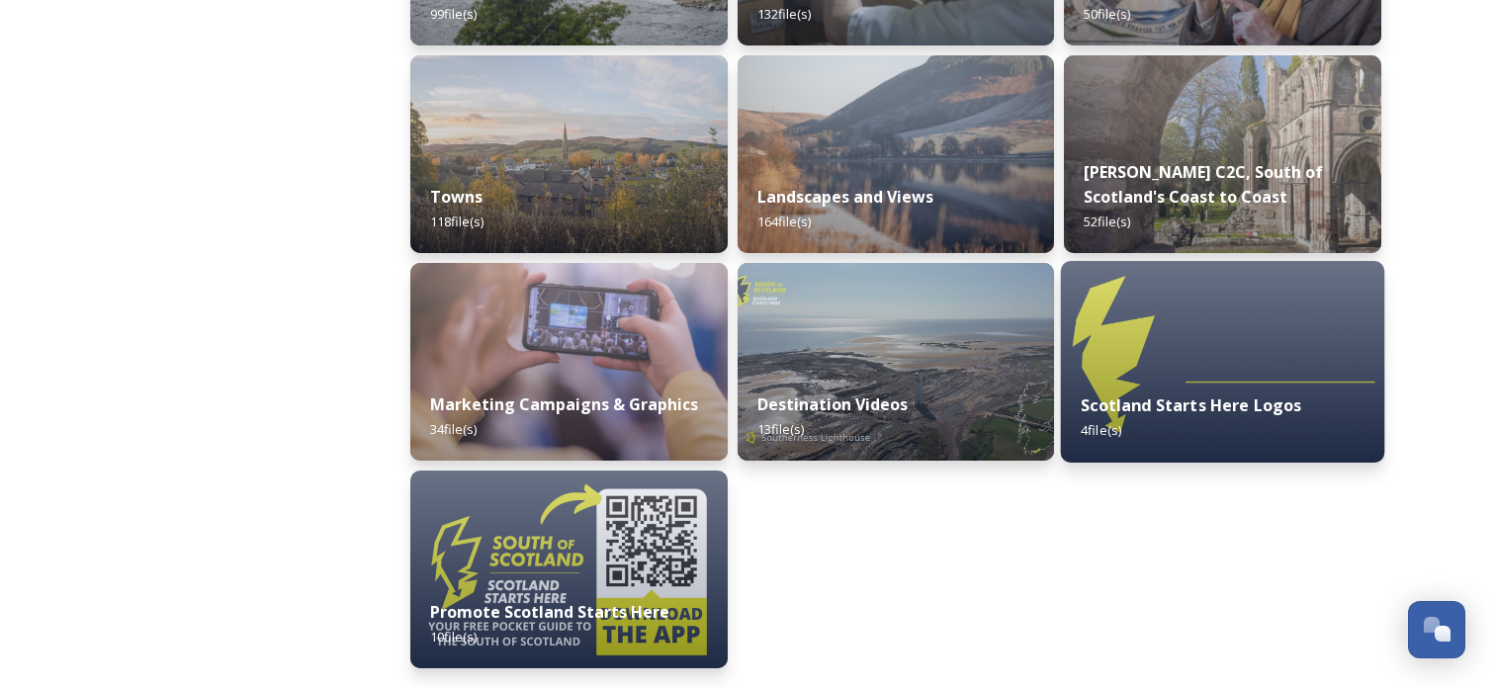
click at [1224, 332] on img at bounding box center [1222, 362] width 323 height 202
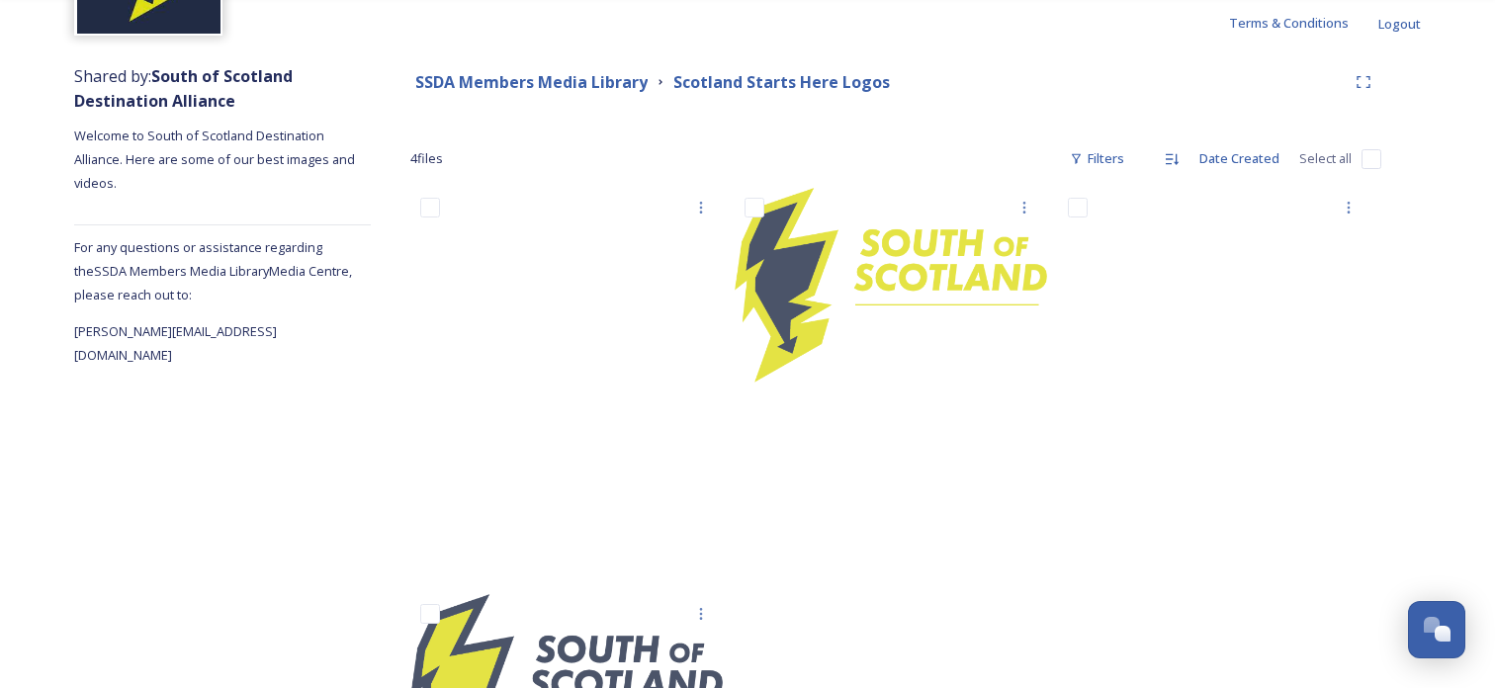
scroll to position [331, 0]
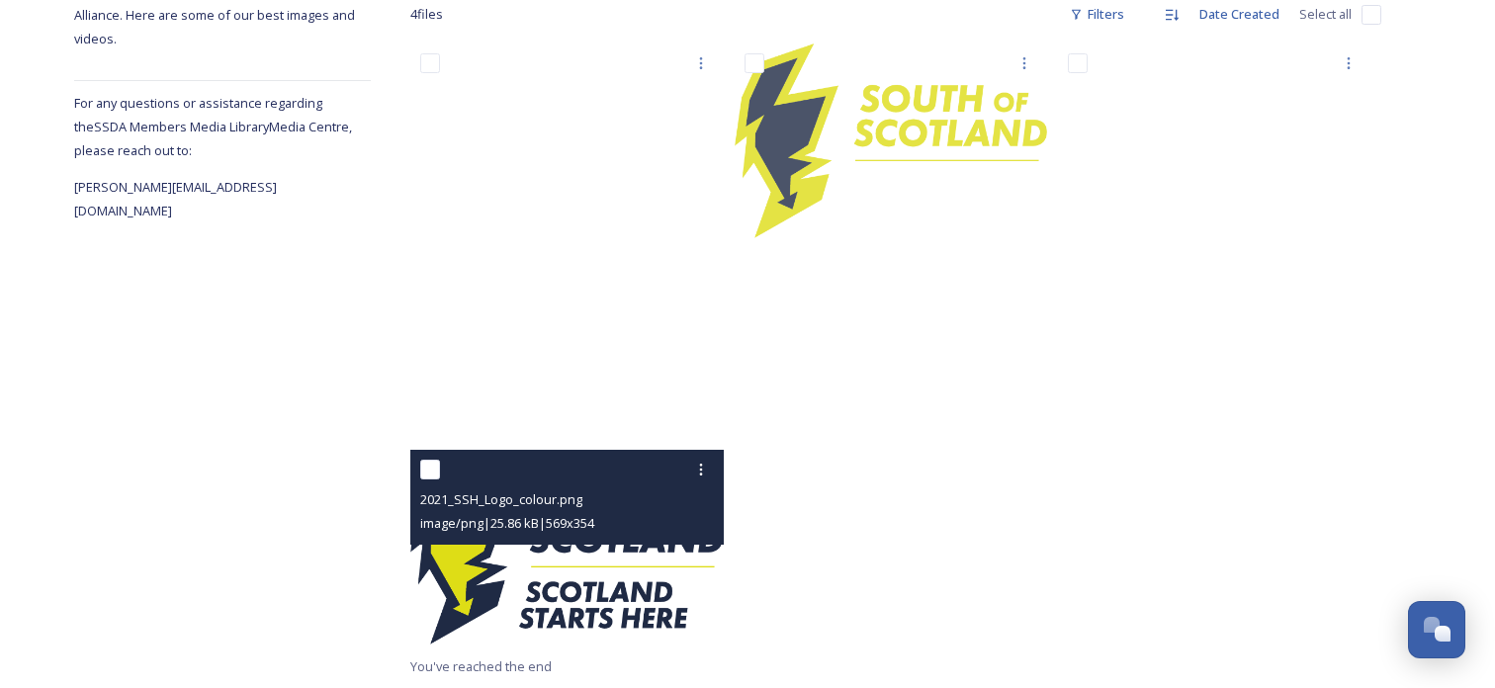
click at [574, 575] on img at bounding box center [567, 547] width 314 height 195
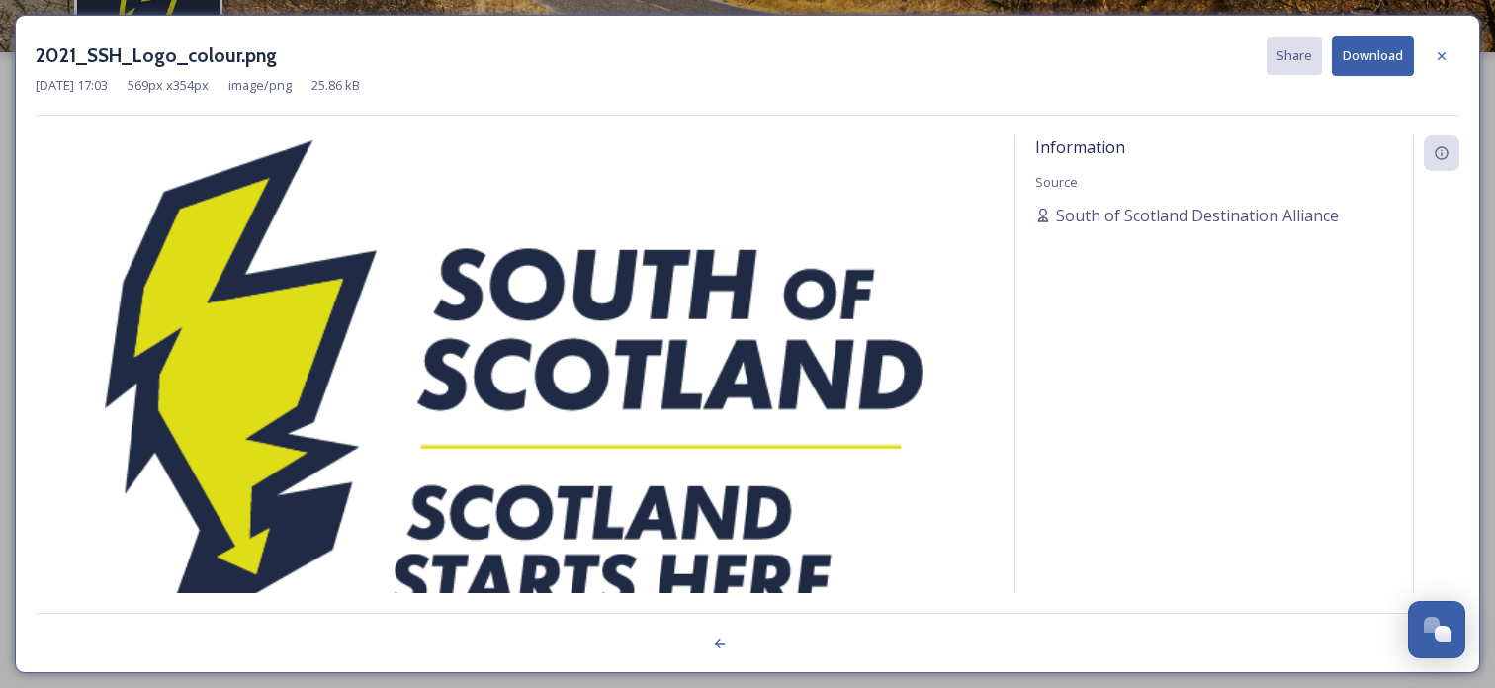
click at [1366, 54] on button "Download" at bounding box center [1373, 56] width 82 height 41
click at [1443, 52] on icon at bounding box center [1442, 56] width 16 height 16
